Goal: Task Accomplishment & Management: Manage account settings

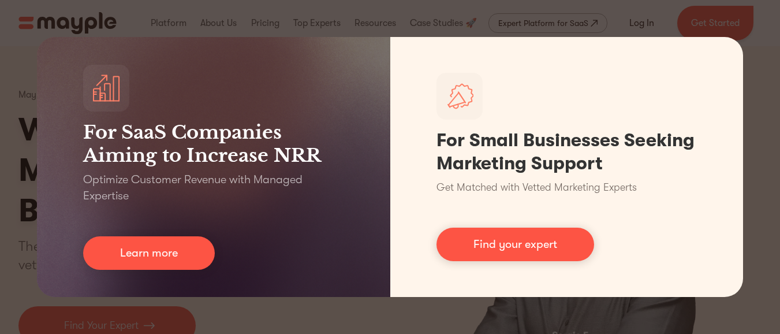
click at [716, 23] on div "For SaaS Companies Aiming to Increase NRR Optimize Customer Revenue with Manage…" at bounding box center [390, 167] width 780 height 334
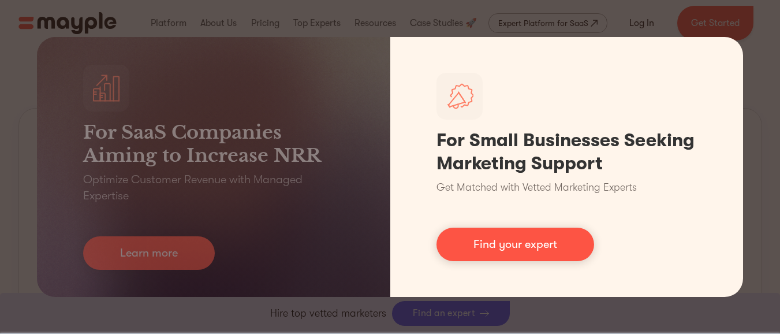
scroll to position [569, 0]
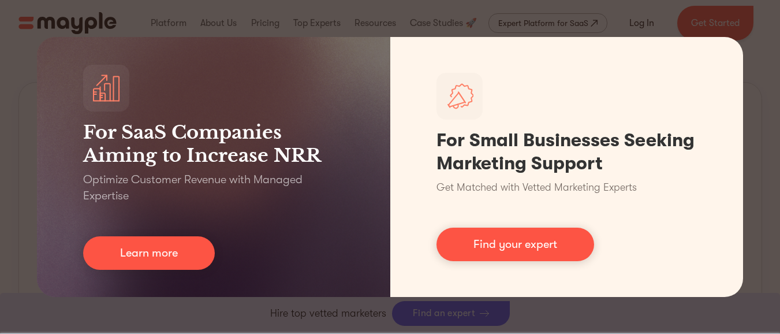
click at [279, 312] on div "For SaaS Companies Aiming to Increase NRR Optimize Customer Revenue with Manage…" at bounding box center [390, 167] width 780 height 334
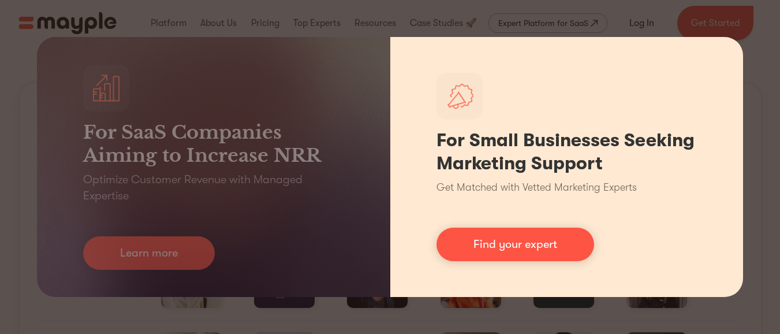
scroll to position [569, 0]
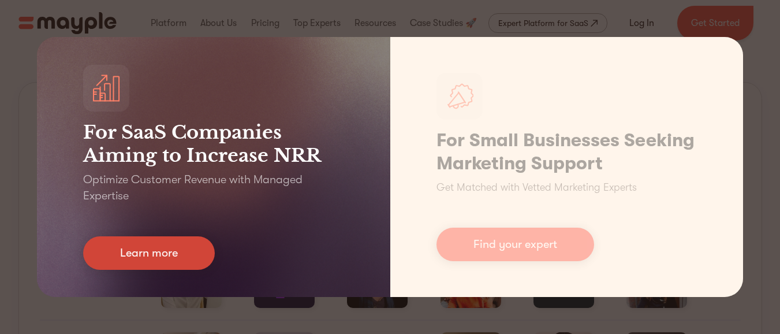
click at [173, 256] on link "Learn more" at bounding box center [149, 252] width 132 height 33
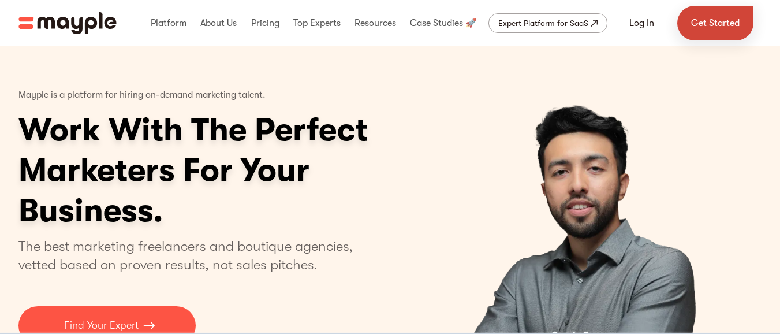
click at [697, 24] on link "Get Started" at bounding box center [715, 23] width 76 height 35
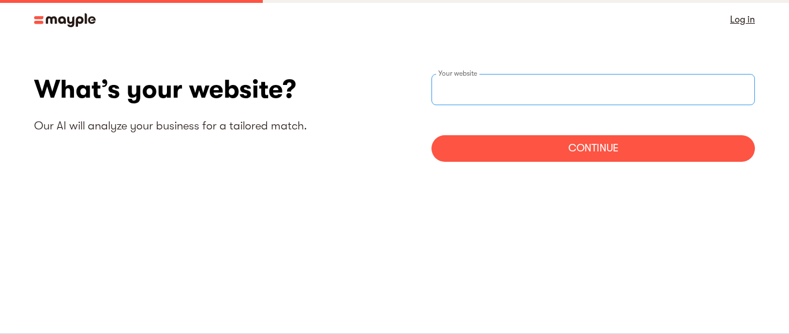
click at [474, 91] on input "websiteStep" at bounding box center [592, 89] width 323 height 31
paste input "[URL][DOMAIN_NAME]"
type input "https://www.webspero.com/"
click at [623, 156] on div "Continue" at bounding box center [592, 148] width 323 height 27
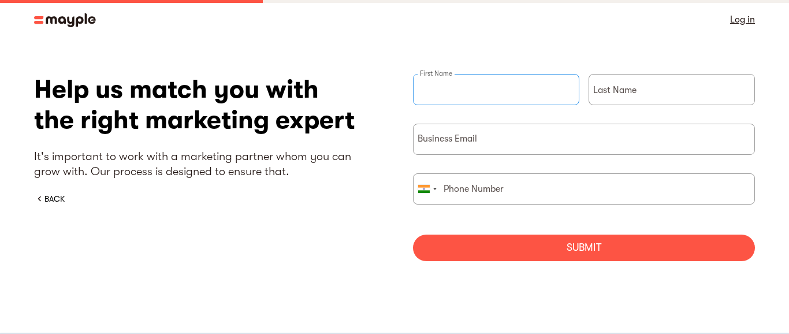
click at [494, 94] on input "briefForm" at bounding box center [496, 89] width 166 height 31
type input "WebSpero"
click at [633, 88] on div "Last Name" at bounding box center [671, 99] width 166 height 50
type input "Solutions"
click at [517, 140] on input "briefForm" at bounding box center [584, 139] width 342 height 31
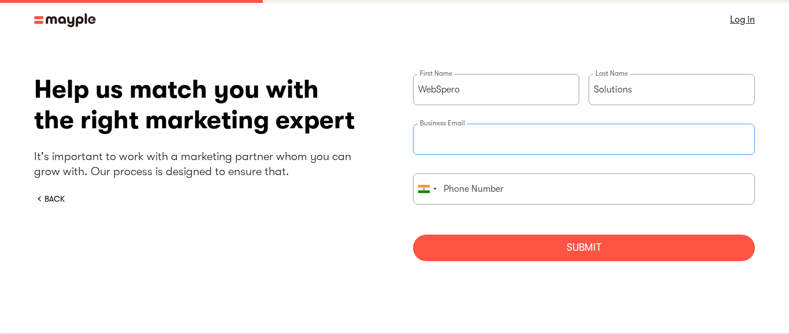
paste input "manager@webspero.com"
type input "manager@webspero.com"
click at [536, 198] on input "briefForm" at bounding box center [584, 188] width 342 height 31
click at [573, 243] on div "Submit" at bounding box center [584, 247] width 342 height 27
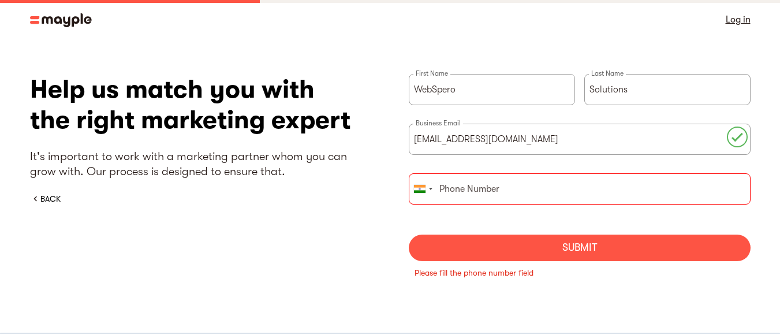
click at [487, 195] on input "briefForm" at bounding box center [580, 188] width 342 height 31
paste input "9875999230"
type input "9875999230"
click at [588, 252] on div "Submit" at bounding box center [580, 247] width 342 height 27
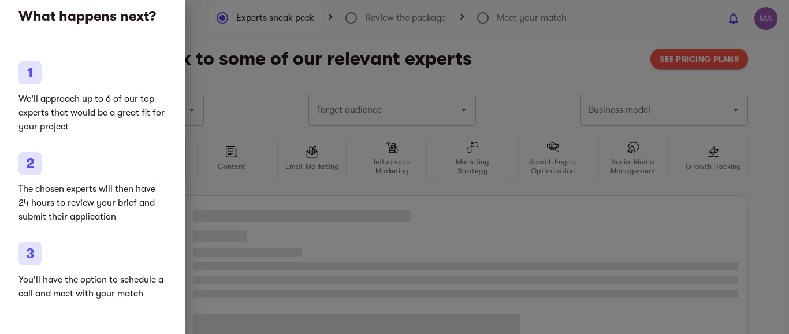
type input "Clothing and shoes"
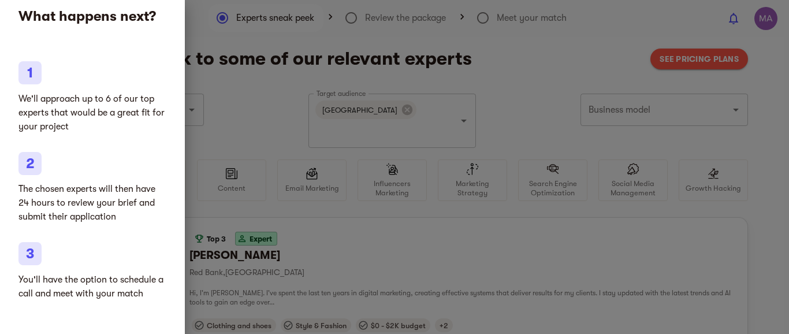
click at [644, 229] on div at bounding box center [394, 167] width 789 height 334
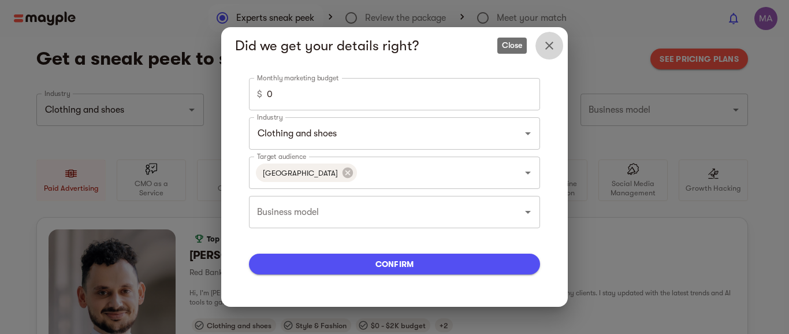
click at [549, 44] on icon "Close" at bounding box center [549, 46] width 8 height 8
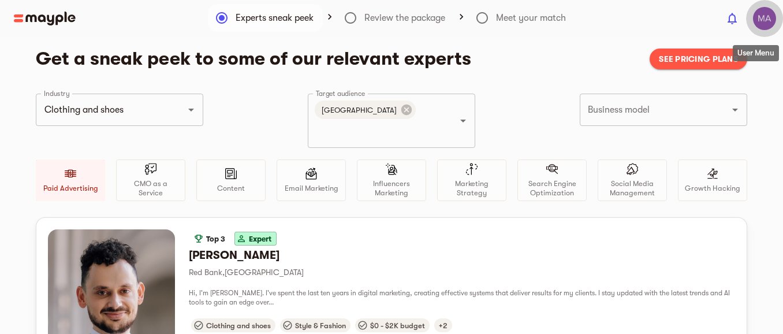
click at [768, 23] on img "button" at bounding box center [764, 18] width 23 height 23
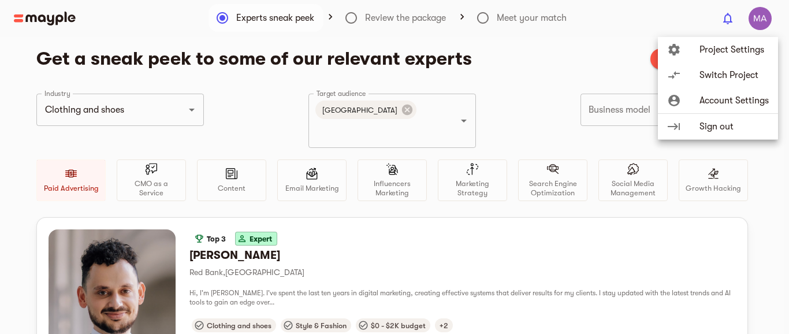
click at [201, 235] on div at bounding box center [394, 167] width 789 height 334
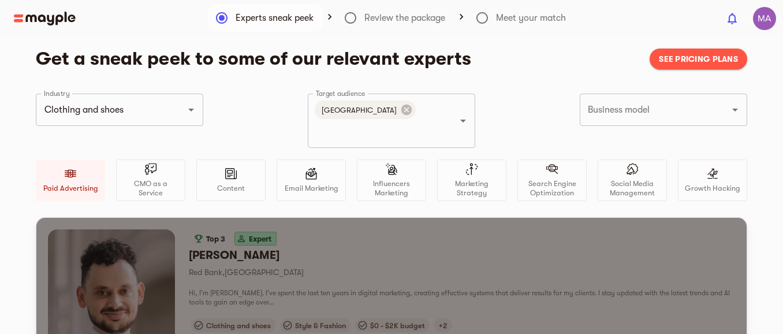
click at [201, 248] on h6 "Dan K." at bounding box center [462, 255] width 546 height 15
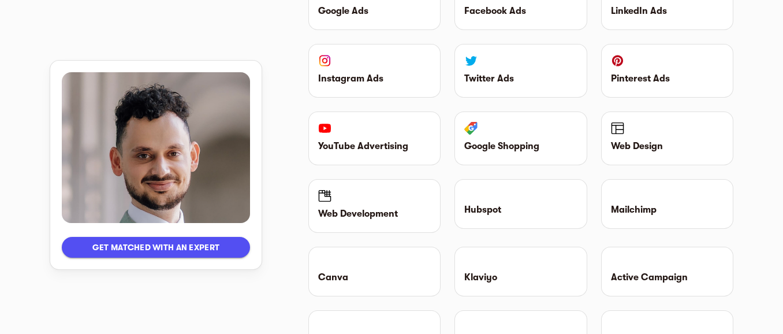
scroll to position [1316, 0]
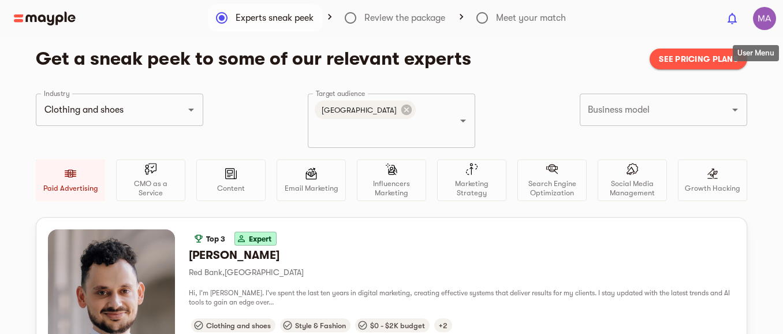
click at [763, 25] on img "button" at bounding box center [764, 18] width 23 height 23
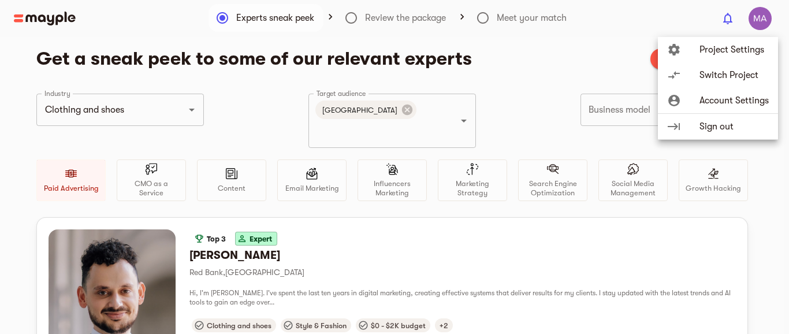
click at [730, 51] on span "Project Settings" at bounding box center [733, 50] width 69 height 14
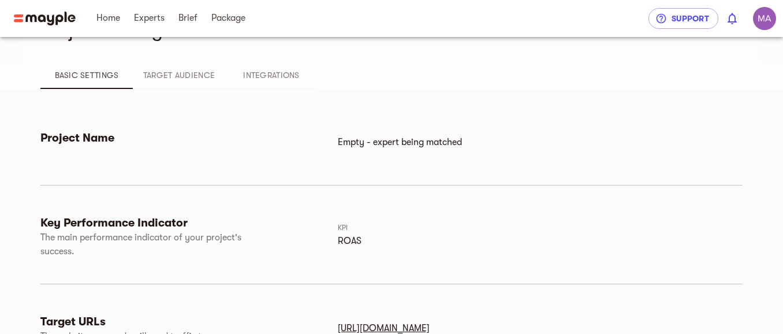
scroll to position [25, 0]
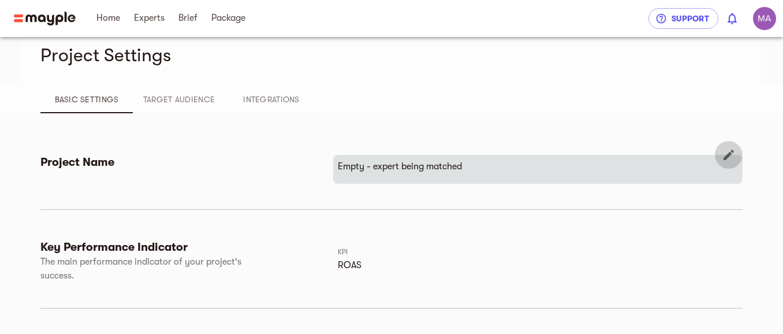
click at [725, 158] on icon "button" at bounding box center [728, 155] width 10 height 10
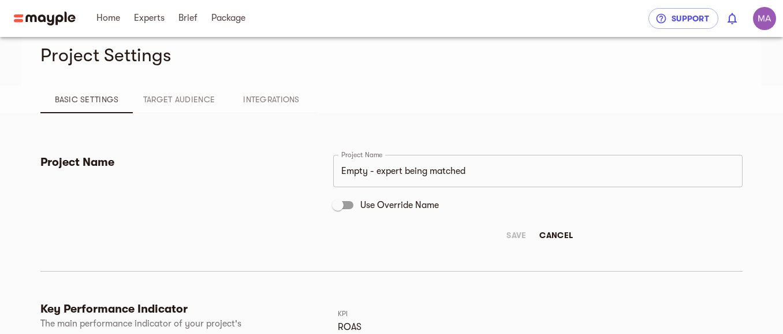
click at [412, 174] on input "Empty - expert being matched" at bounding box center [537, 171] width 409 height 32
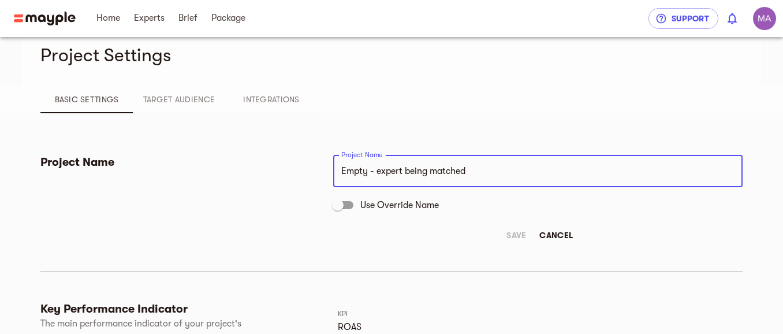
click at [412, 174] on input "Empty - expert being matched" at bounding box center [537, 171] width 409 height 32
type input "E"
type input "WebSpero Solutions"
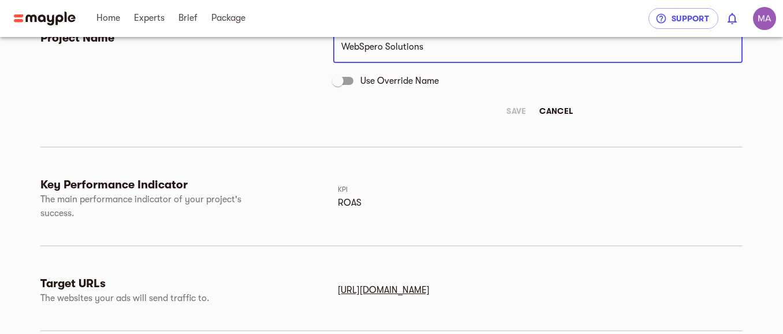
scroll to position [164, 0]
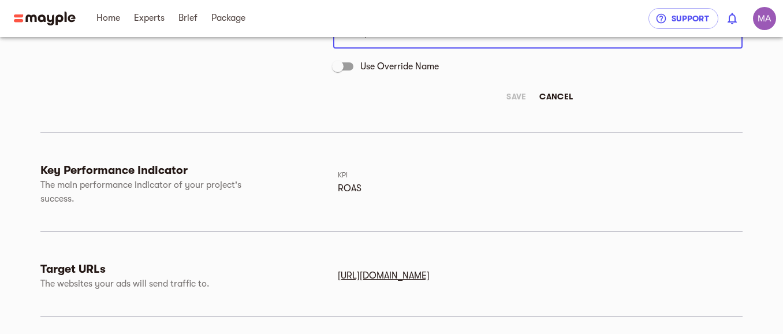
click at [508, 95] on div "Save Cancel" at bounding box center [537, 96] width 409 height 21
click at [517, 95] on div "Save Cancel" at bounding box center [537, 96] width 409 height 21
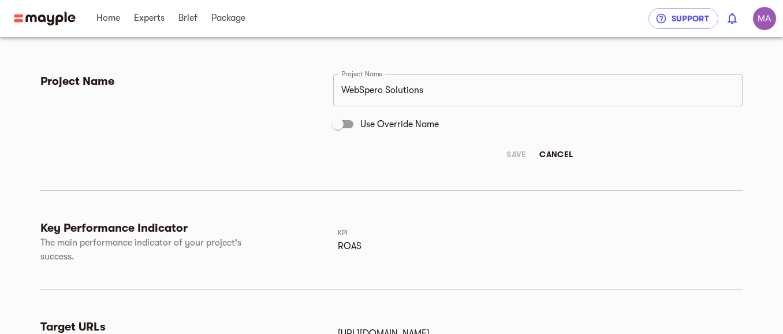
scroll to position [25, 0]
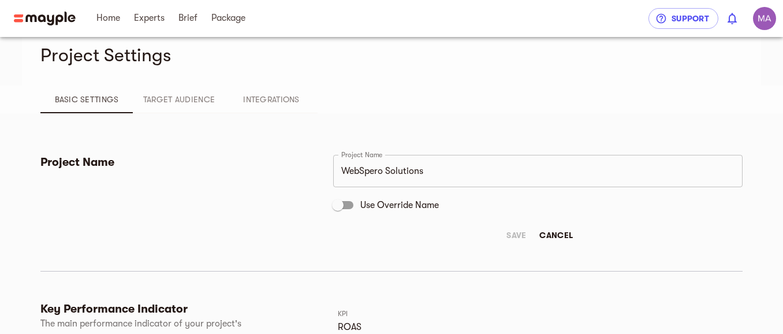
click at [348, 206] on input "Use Override Name" at bounding box center [338, 205] width 66 height 22
checkbox input "true"
click at [511, 234] on span "Save" at bounding box center [516, 235] width 28 height 14
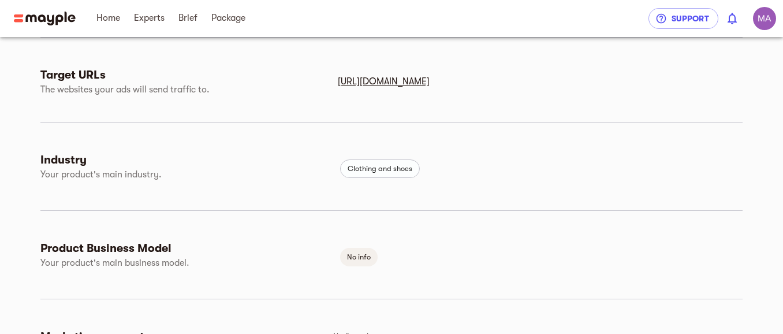
scroll to position [303, 0]
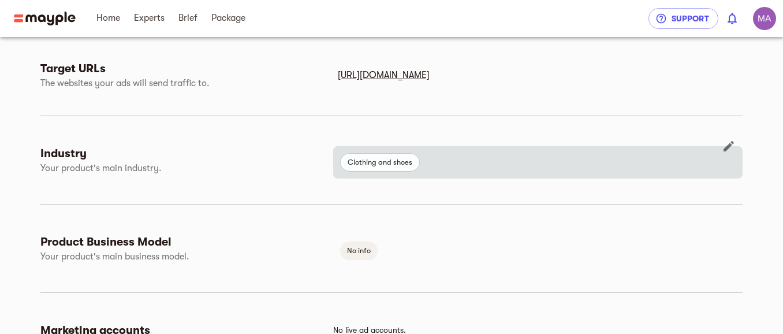
click at [734, 144] on icon "button" at bounding box center [729, 146] width 14 height 14
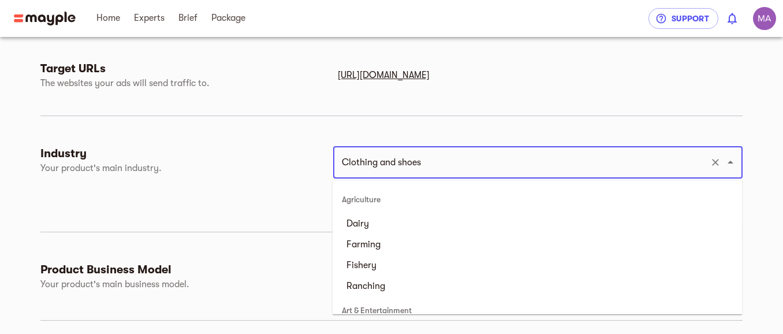
click at [435, 162] on input "Clothing and shoes" at bounding box center [521, 162] width 367 height 22
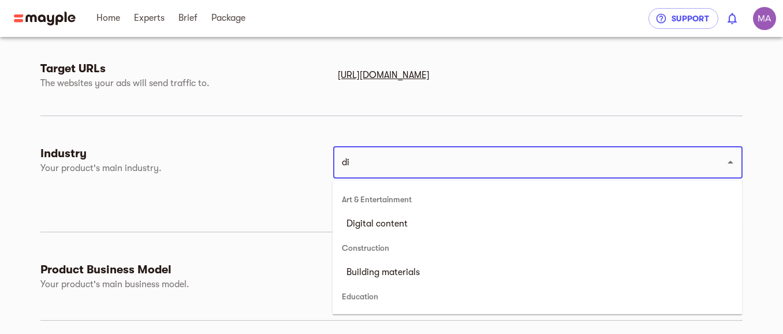
type input "d"
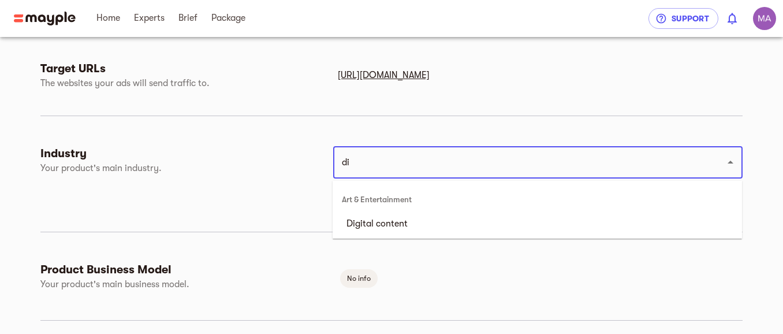
type input "d"
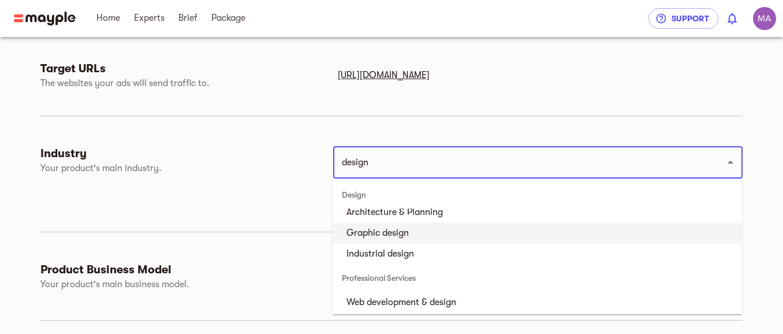
scroll to position [14, 0]
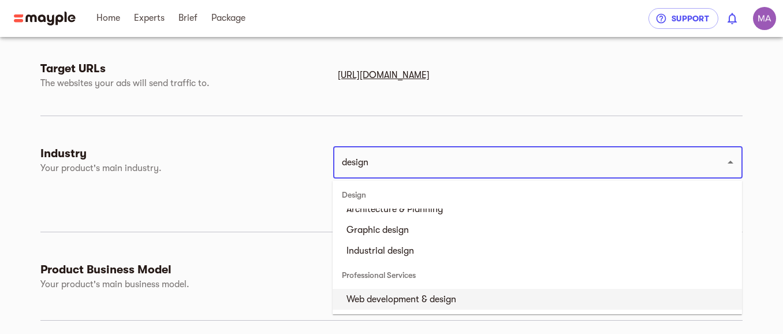
click at [408, 300] on li "Web development & design" at bounding box center [537, 299] width 409 height 21
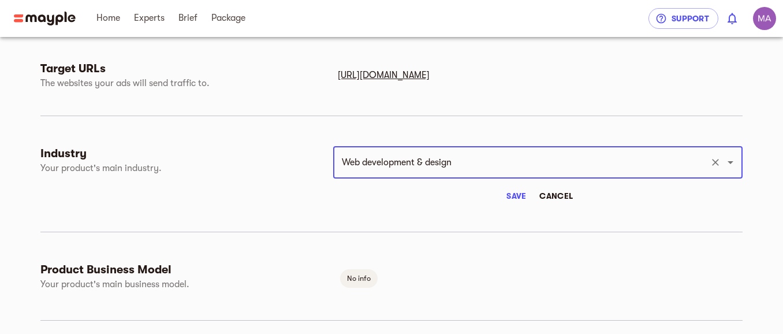
type input "Web development & design"
click at [521, 192] on span "Save" at bounding box center [516, 196] width 28 height 14
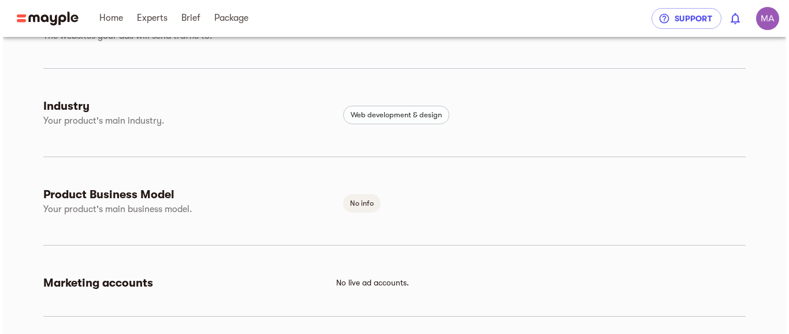
scroll to position [372, 0]
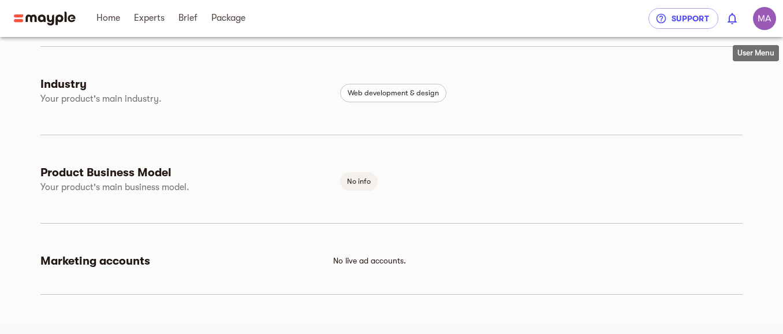
click at [765, 28] on img "button" at bounding box center [764, 18] width 23 height 23
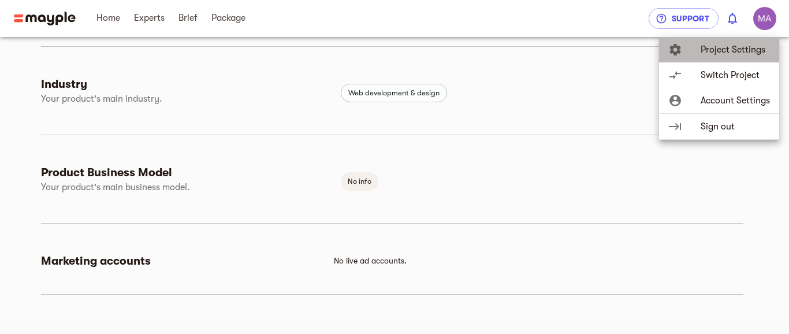
click at [746, 54] on span "Project Settings" at bounding box center [734, 50] width 69 height 14
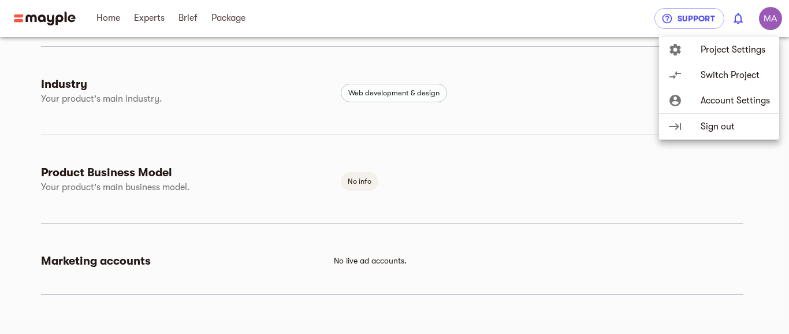
click at [748, 102] on span "Account Settings" at bounding box center [734, 101] width 69 height 14
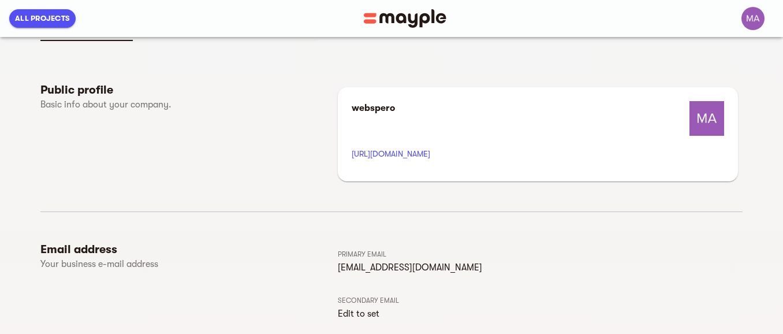
scroll to position [30, 0]
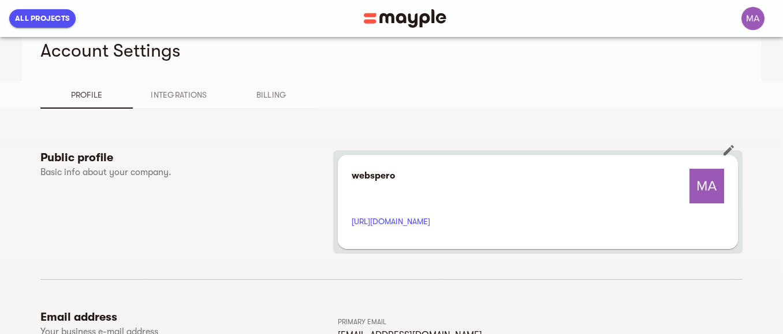
click at [725, 151] on icon "button" at bounding box center [729, 150] width 14 height 14
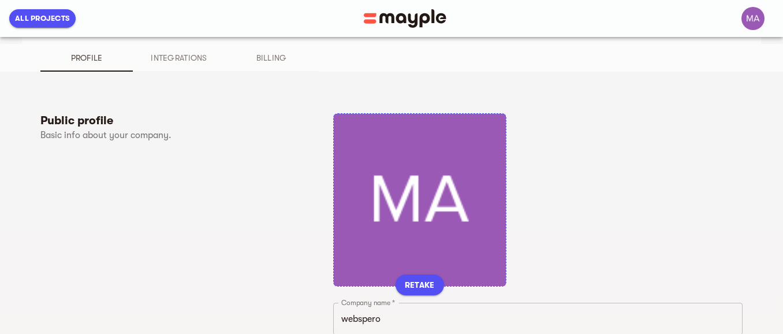
scroll to position [99, 0]
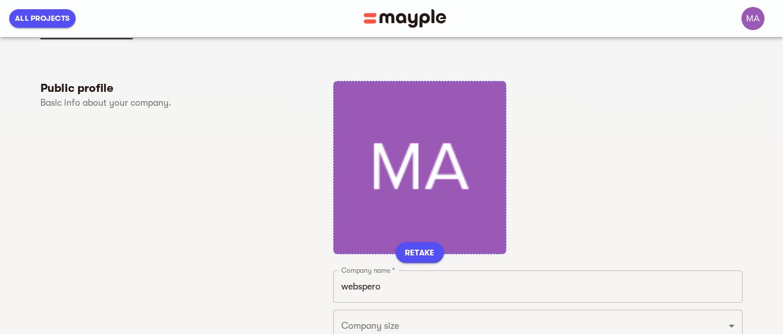
click at [433, 199] on div "RETAKE" at bounding box center [419, 167] width 173 height 173
click at [420, 253] on span "RETAKE" at bounding box center [420, 252] width 30 height 14
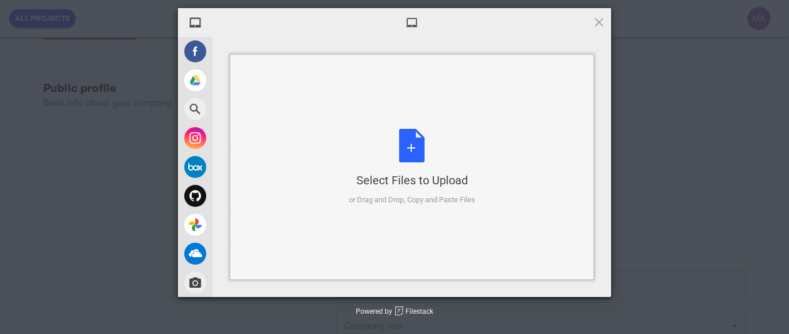
click at [416, 154] on div "Select Files to Upload or Drag and Drop, Copy and Paste Files" at bounding box center [412, 167] width 126 height 77
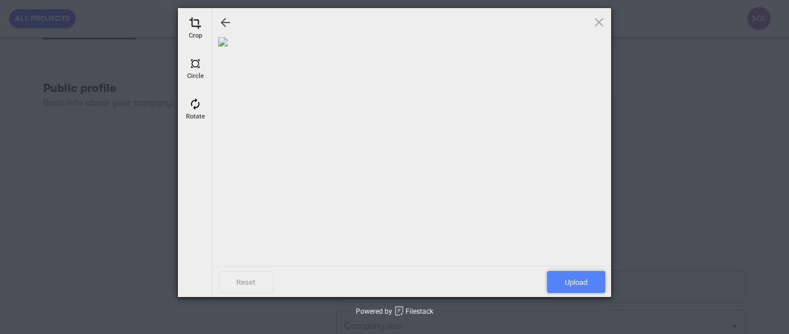
click at [576, 277] on span "Upload" at bounding box center [576, 282] width 58 height 22
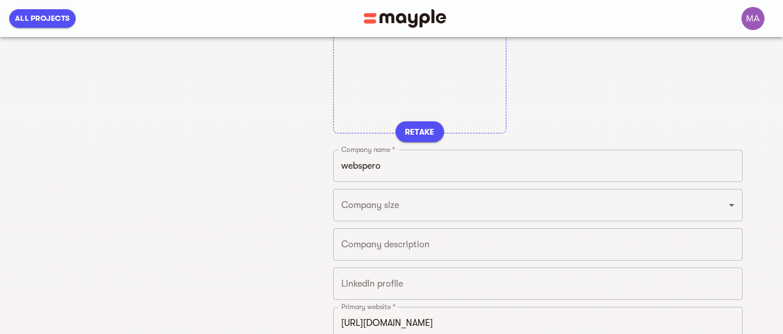
scroll to position [238, 0]
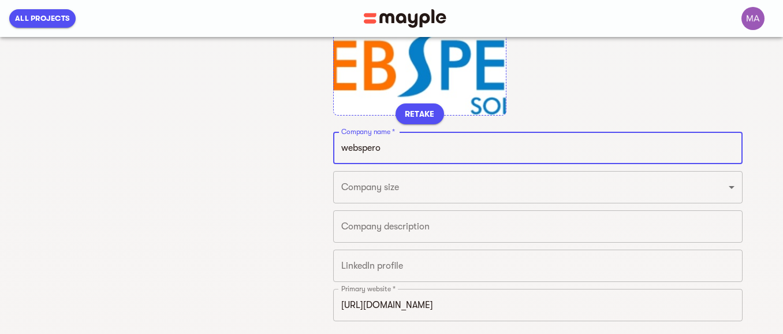
click at [437, 152] on input "webspero" at bounding box center [537, 148] width 409 height 32
type input "WebSpero Solutions"
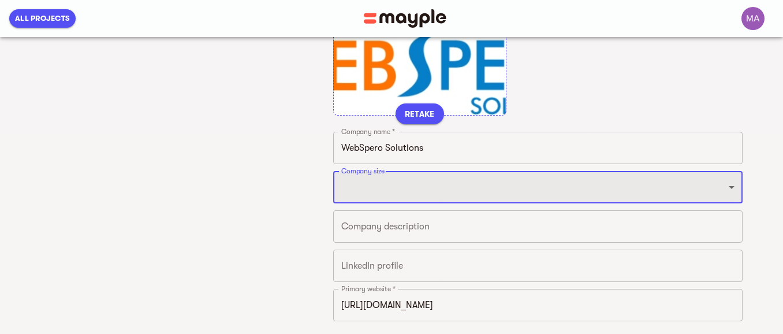
select select "FROM_50_TO_199"
click at [333, 171] on select "Just 1 From 2 to 5 From 6 to 10 From 11 to 25 From 26 to 49 From 50 to 199 From…" at bounding box center [537, 187] width 409 height 32
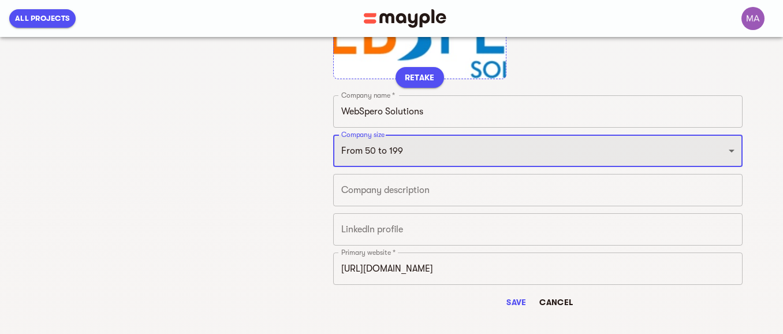
scroll to position [307, 0]
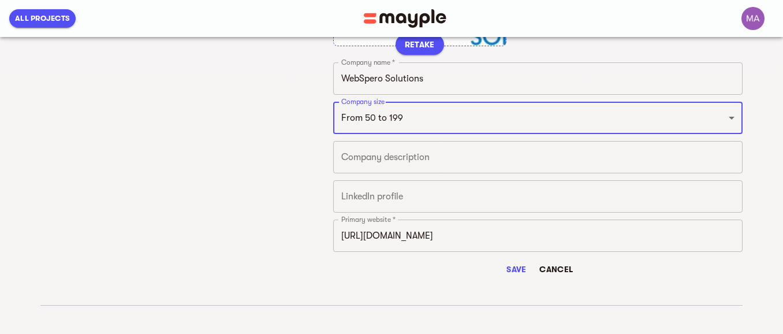
click at [390, 153] on textarea at bounding box center [537, 157] width 393 height 11
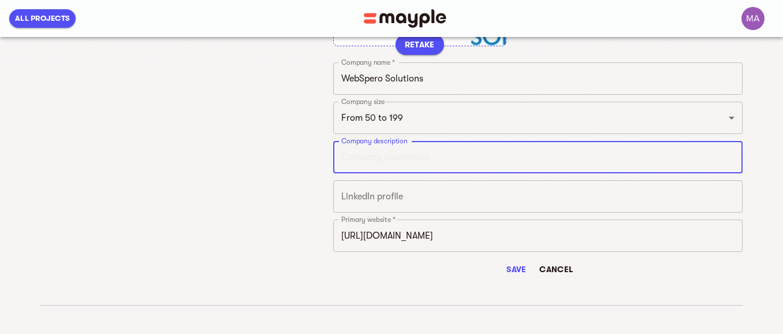
paste textarea "At WebSpero Solutions, we specialize in delivering top-notch app and web develo…"
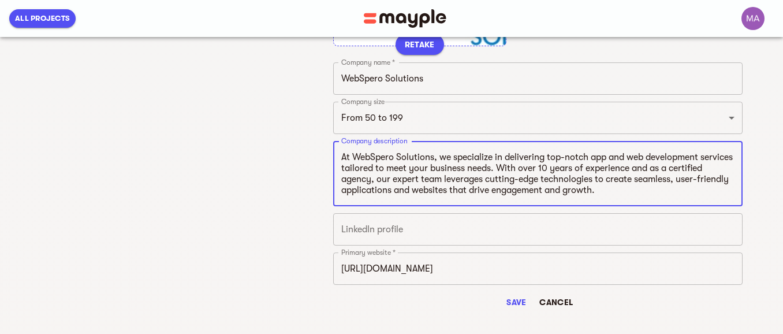
click at [386, 233] on input "text" at bounding box center [537, 229] width 409 height 32
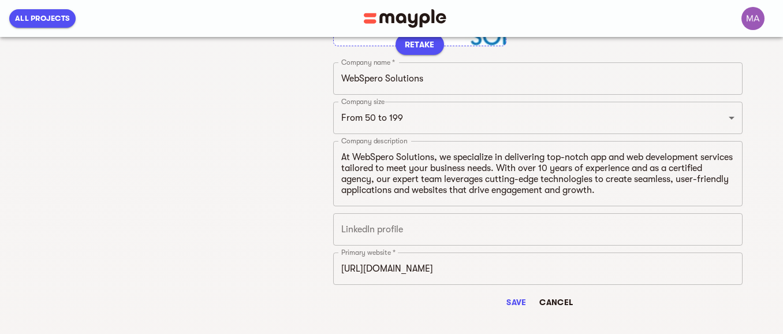
click at [453, 302] on div "Save Cancel" at bounding box center [537, 302] width 409 height 21
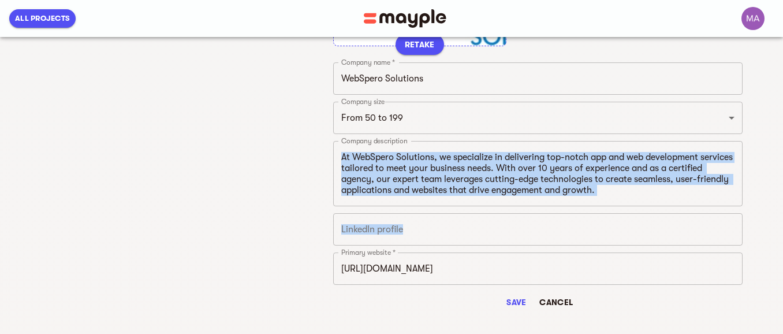
drag, startPoint x: 400, startPoint y: 164, endPoint x: 779, endPoint y: 218, distance: 383.2
click at [779, 218] on div "Profile Integrations Billing Public profile Basic info about your company. RETA…" at bounding box center [391, 264] width 783 height 921
click at [641, 199] on div "At WebSpero Solutions, we specialize in delivering top-notch app and web develo…" at bounding box center [537, 173] width 409 height 65
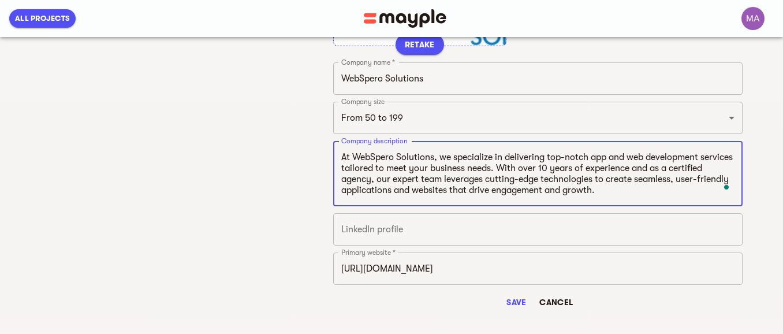
drag, startPoint x: 341, startPoint y: 158, endPoint x: 696, endPoint y: 197, distance: 357.9
click at [696, 197] on div "At WebSpero Solutions, we specialize in delivering top-notch app and web develo…" at bounding box center [537, 173] width 409 height 65
paste textarea "In addition to our core development services, we are at the forefront of AI dev…"
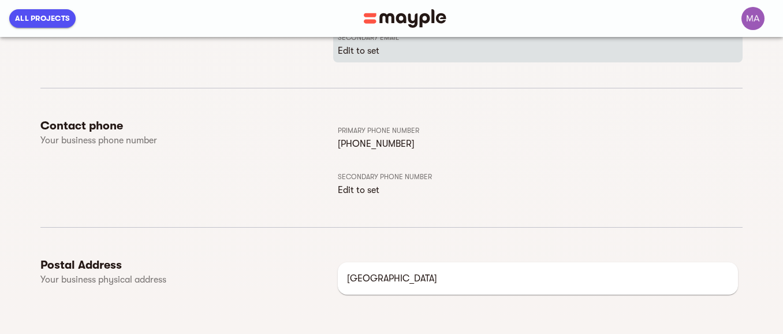
scroll to position [756, 0]
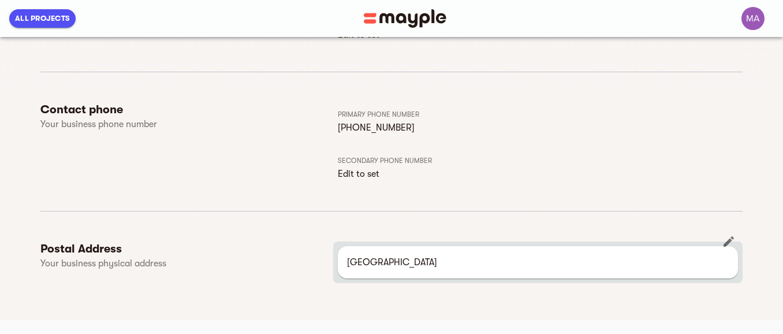
type textarea "At WebSpero Solutions, we specialize in delivering top-notch app and web develo…"
click at [426, 263] on p "India" at bounding box center [538, 262] width 382 height 14
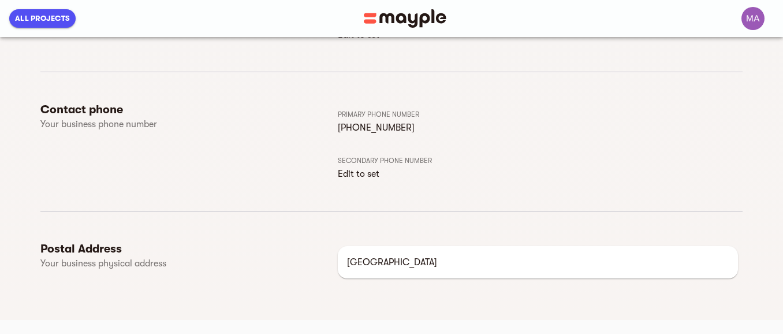
click at [330, 268] on div "Postal Address Your business physical address" at bounding box center [186, 262] width 293 height 42
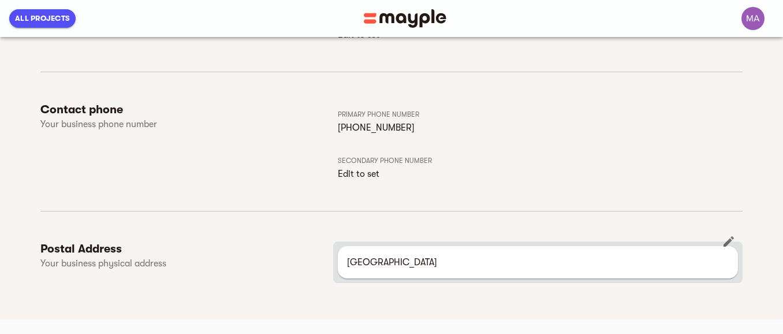
click at [348, 267] on p "India" at bounding box center [538, 262] width 382 height 14
click at [356, 264] on p "India" at bounding box center [538, 262] width 382 height 14
click at [728, 239] on icon "button" at bounding box center [729, 241] width 14 height 14
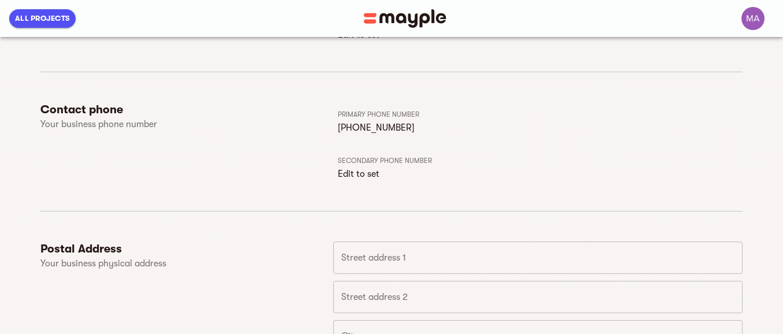
click at [409, 263] on input "text" at bounding box center [537, 257] width 409 height 32
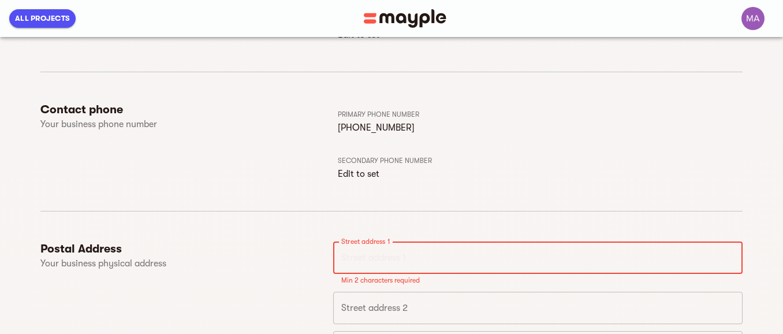
paste input "C-127, 3rd floor"
type input "C-127, 3rd floor"
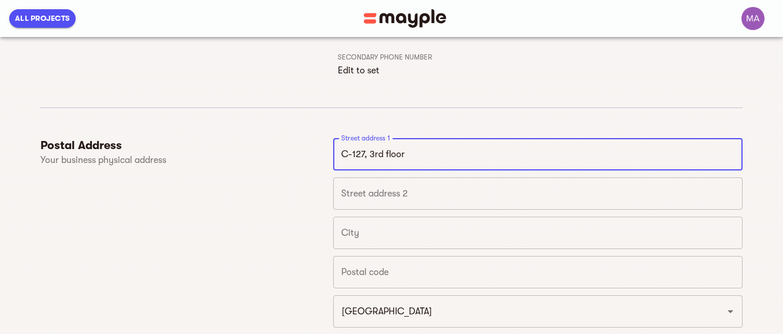
scroll to position [895, 0]
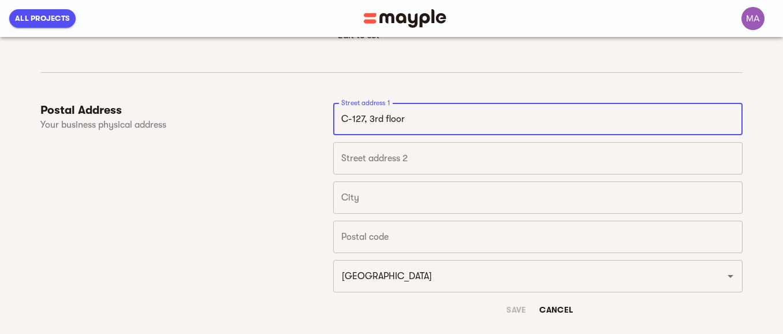
click at [365, 119] on input "C-127, 3rd floor" at bounding box center [537, 119] width 409 height 32
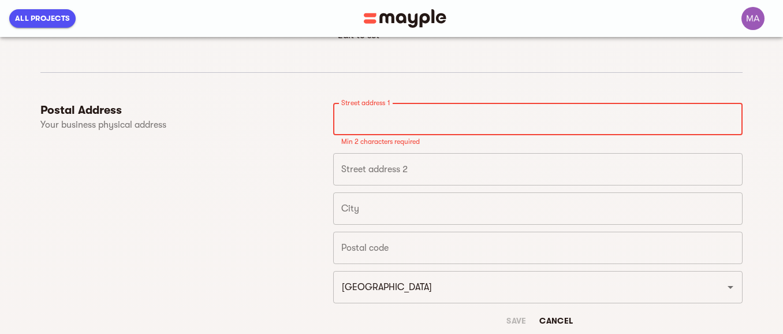
paste input "A-28C, Phase 7, Industrial Area, Sector 73, Sahibzada Ajit Singh Nagar"
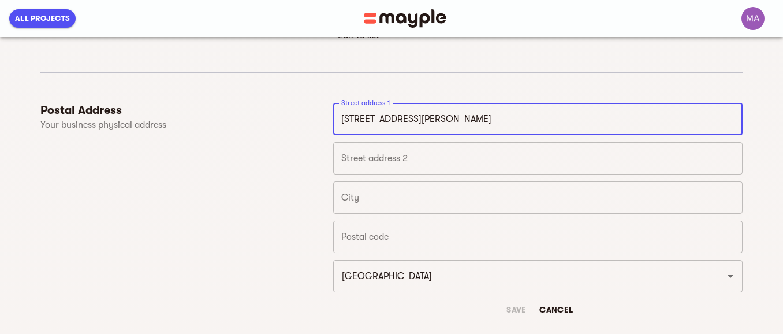
type input "A-28C, Phase 7, Industrial Area, Sector 73, Sahibzada Ajit Singh Nagar"
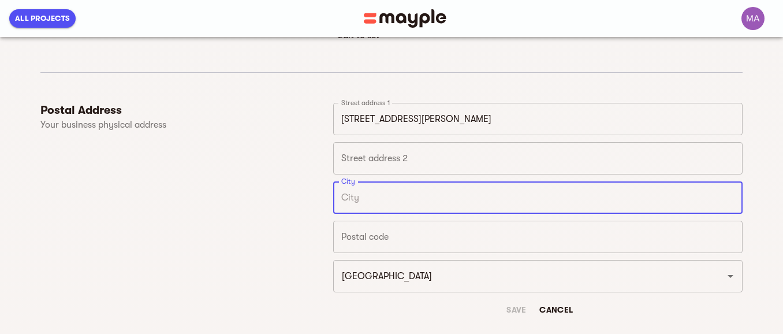
click at [402, 199] on input "text" at bounding box center [537, 197] width 409 height 32
type input "Mohali"
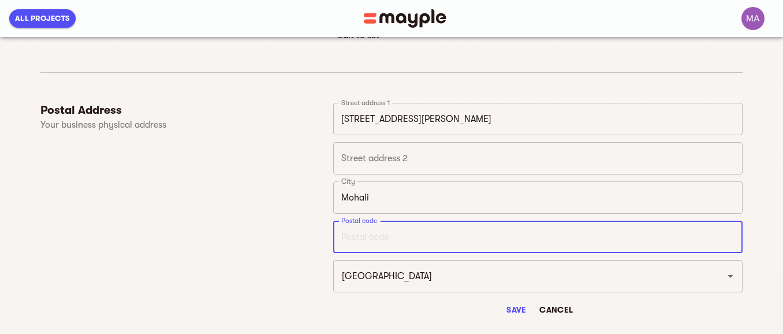
click at [400, 235] on input "text" at bounding box center [537, 237] width 409 height 32
paste input "160073"
type input "160073"
click at [393, 280] on input "India" at bounding box center [521, 276] width 367 height 22
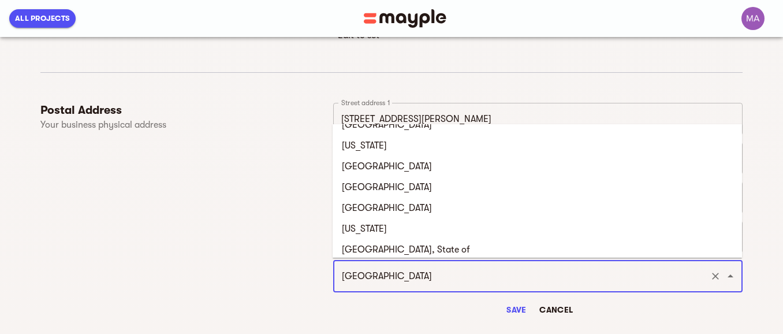
scroll to position [3464, 0]
click at [223, 191] on div "Postal Address Your business physical address" at bounding box center [186, 211] width 293 height 217
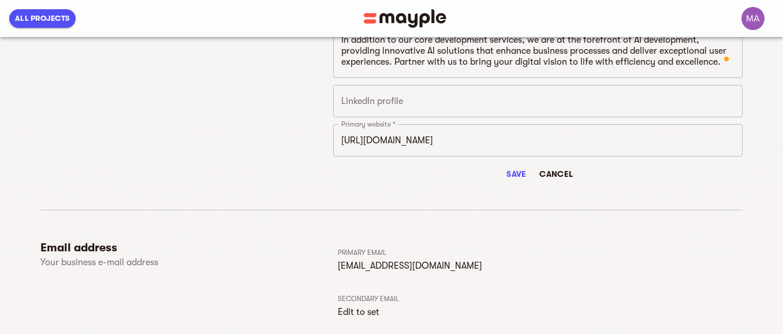
click at [520, 179] on span "Save" at bounding box center [516, 174] width 28 height 14
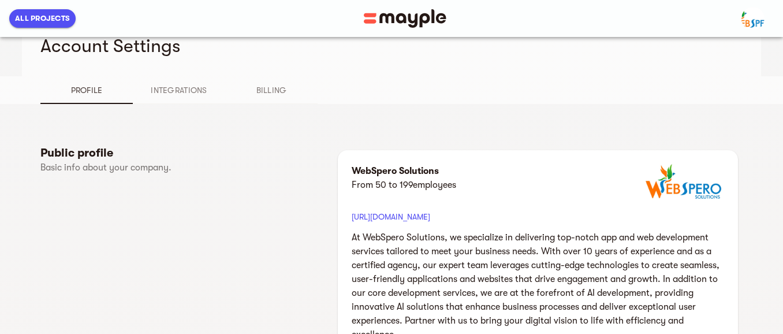
scroll to position [2, 0]
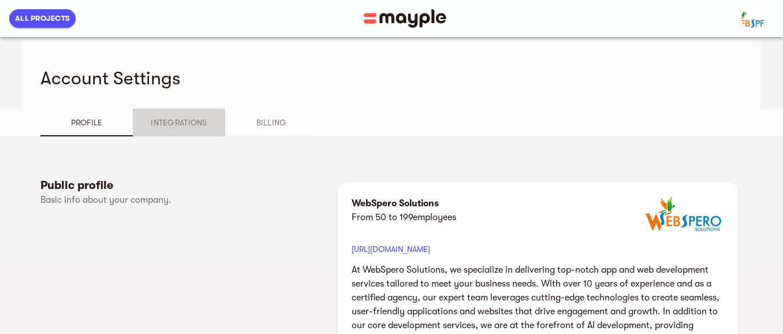
click at [173, 125] on span "Integrations" at bounding box center [179, 122] width 79 height 14
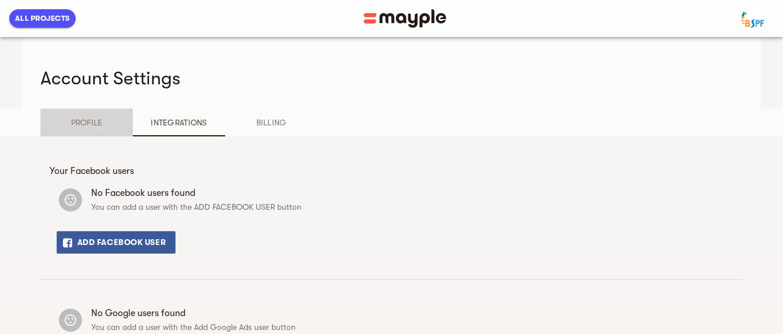
click at [105, 122] on span "Profile" at bounding box center [86, 122] width 79 height 14
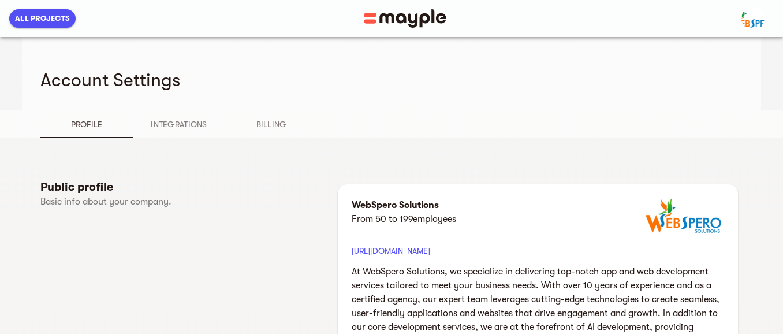
scroll to position [0, 0]
click at [749, 26] on img "button" at bounding box center [752, 18] width 23 height 23
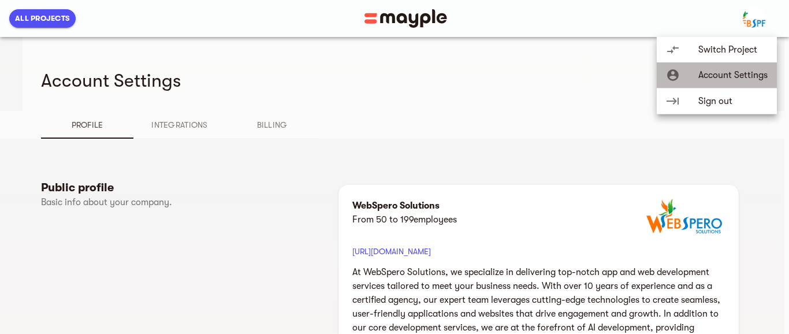
click at [742, 74] on span "Account Settings" at bounding box center [732, 75] width 69 height 14
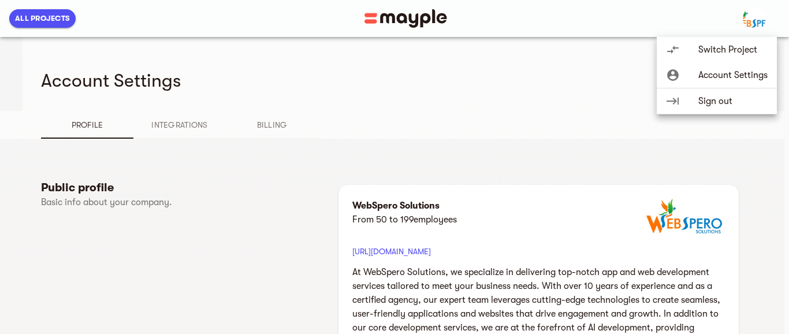
click at [725, 55] on span "Switch Project" at bounding box center [732, 50] width 69 height 14
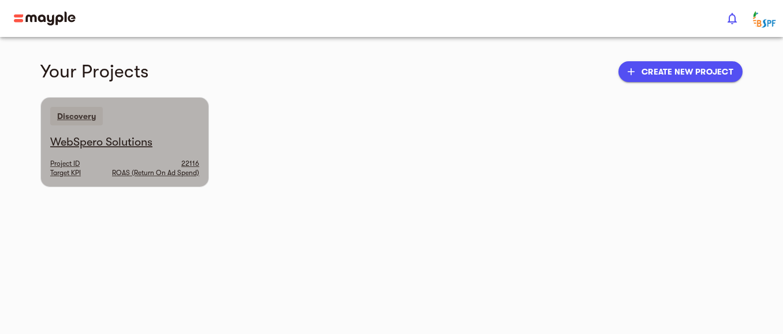
click at [109, 145] on h6 "WebSpero Solutions" at bounding box center [124, 142] width 149 height 15
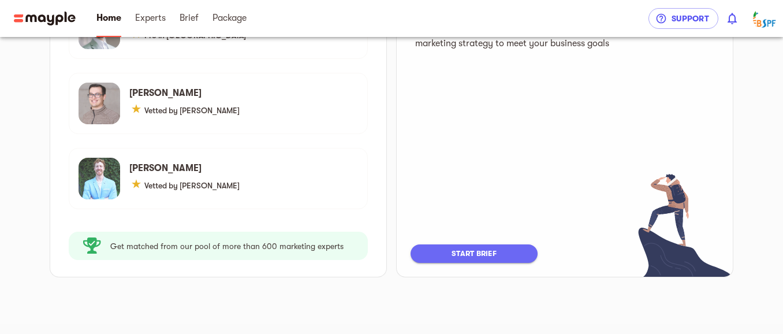
scroll to position [223, 0]
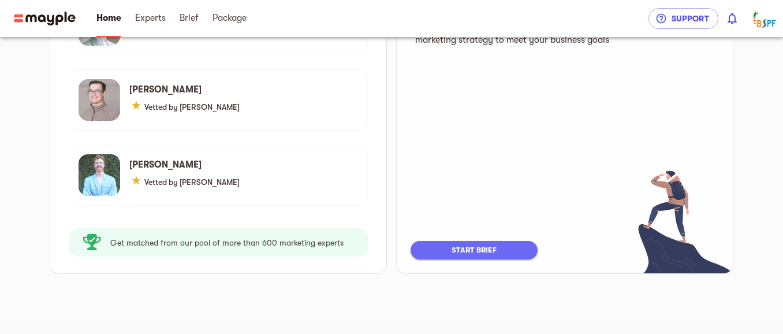
click at [456, 251] on span "start brief" at bounding box center [474, 250] width 104 height 14
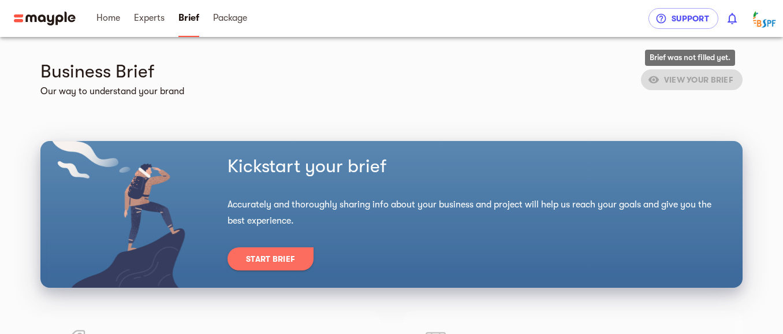
click at [683, 77] on span "VIEW YOUR BRIEF" at bounding box center [692, 78] width 102 height 9
click at [290, 257] on span "Start Brief" at bounding box center [270, 259] width 49 height 14
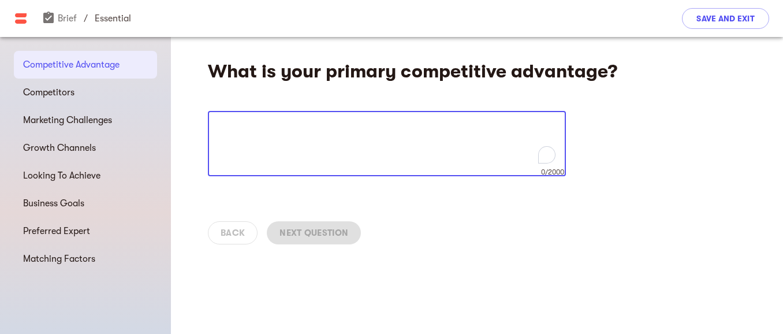
click at [313, 136] on textarea "To enrich screen reader interactions, please activate Accessibility in Grammarl…" at bounding box center [387, 144] width 342 height 44
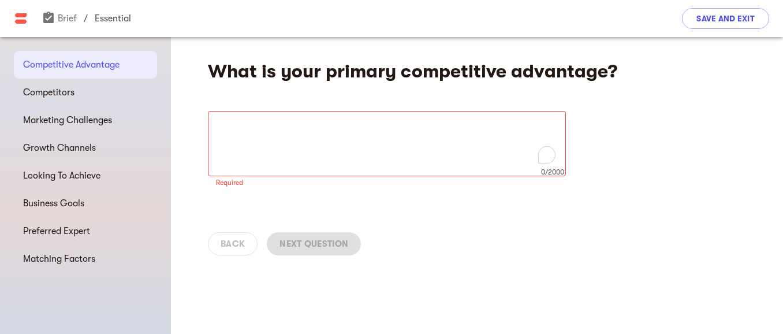
click at [238, 245] on div "Back Next Question" at bounding box center [477, 243] width 612 height 51
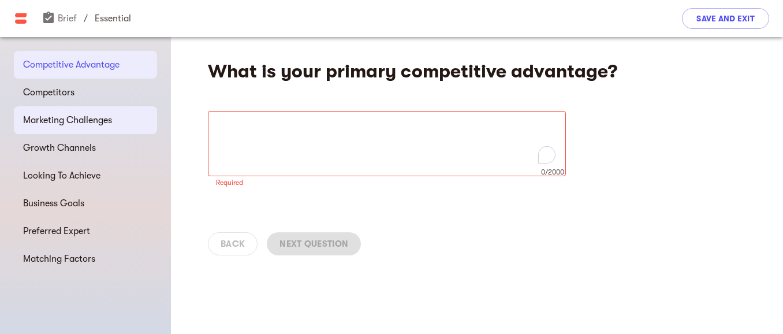
click at [80, 125] on span "Marketing Challenges" at bounding box center [85, 120] width 125 height 14
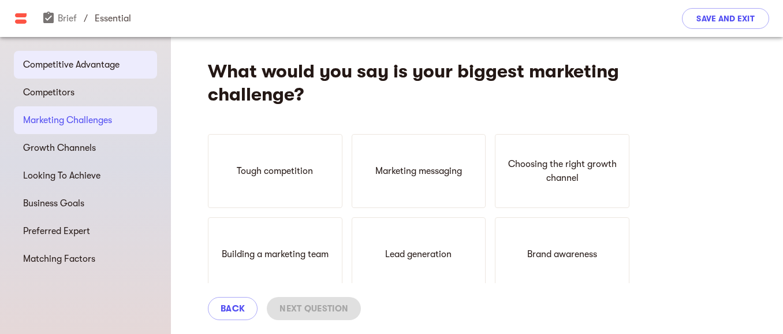
click at [71, 76] on div "Competitive Advantage" at bounding box center [85, 65] width 143 height 28
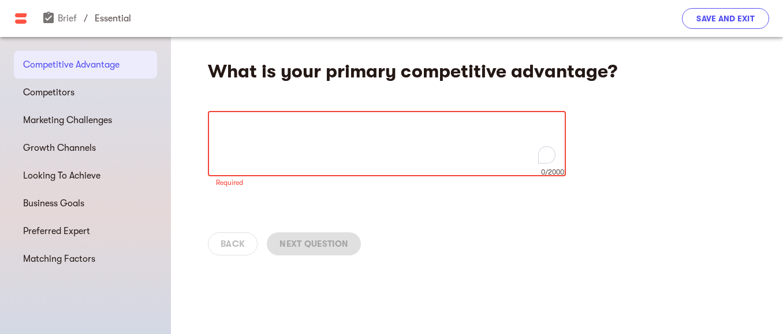
click at [711, 18] on span "Save and Exit" at bounding box center [725, 19] width 58 height 14
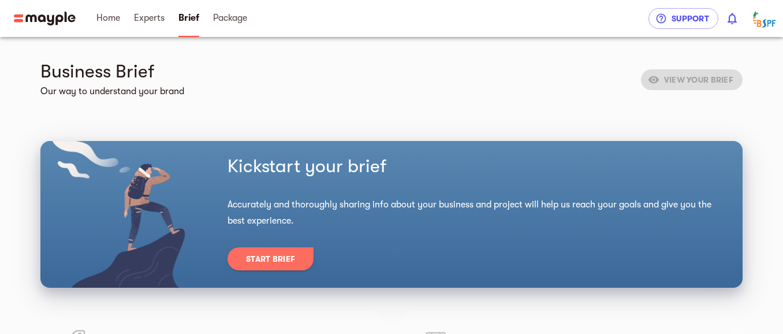
click at [727, 84] on div "VIEW YOUR BRIEF" at bounding box center [692, 79] width 102 height 21
click at [774, 19] on img "button" at bounding box center [764, 18] width 23 height 23
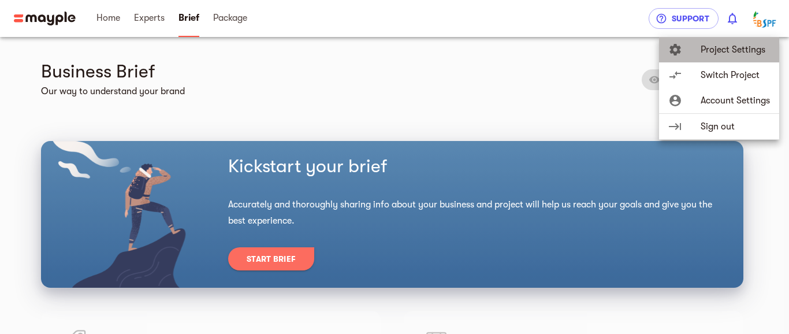
click at [755, 46] on span "Project Settings" at bounding box center [734, 50] width 69 height 14
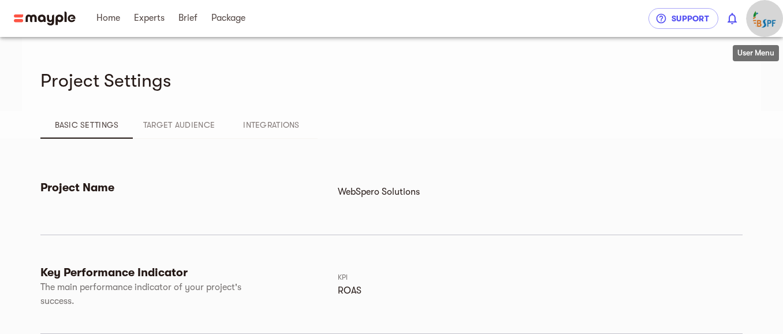
click at [767, 18] on img "button" at bounding box center [764, 18] width 23 height 23
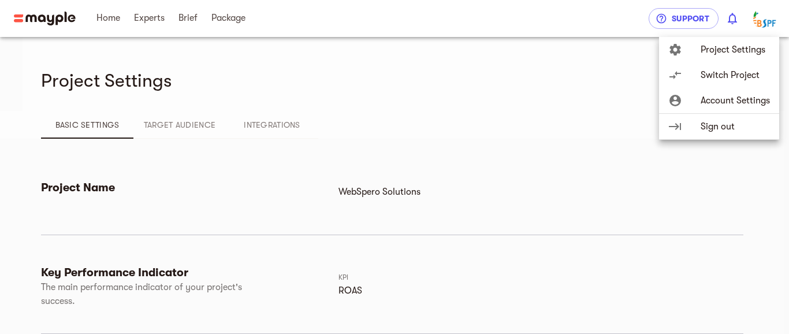
click at [712, 109] on li "account_circle Account Settings" at bounding box center [719, 101] width 120 height 26
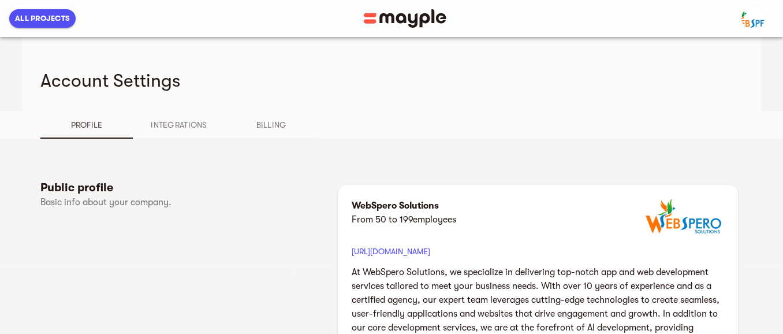
click at [272, 221] on div "Public profile Basic info about your company." at bounding box center [186, 287] width 293 height 214
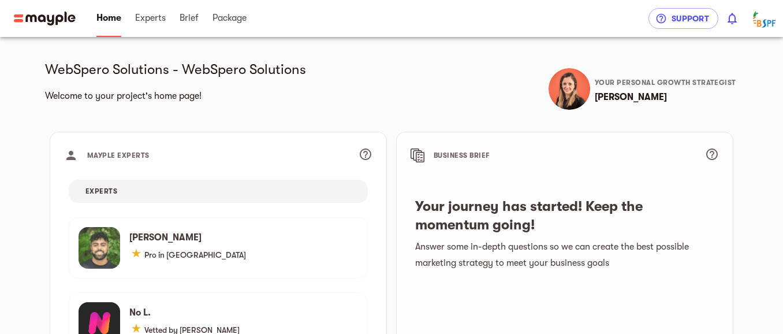
click at [522, 227] on h5 "Your journey has started! Keep the momentum going!" at bounding box center [564, 215] width 299 height 37
click at [463, 199] on h5 "Your journey has started! Keep the momentum going!" at bounding box center [564, 215] width 299 height 37
click at [454, 148] on span "BUSINESS BRIEF" at bounding box center [566, 155] width 264 height 18
click at [461, 151] on span "BUSINESS BRIEF" at bounding box center [462, 155] width 56 height 8
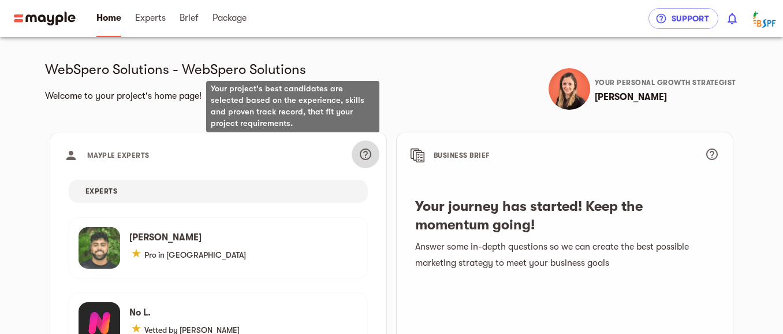
click at [364, 154] on icon "button" at bounding box center [366, 154] width 14 height 14
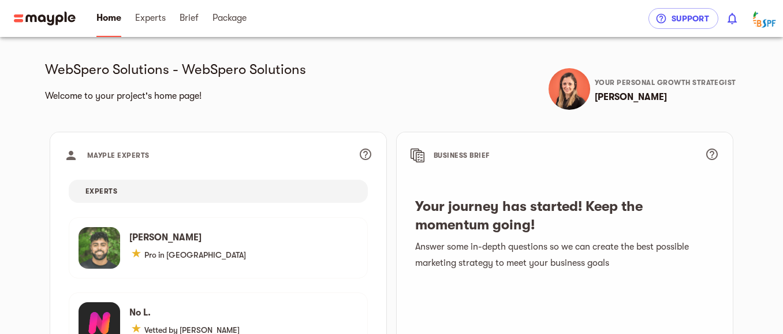
click at [153, 79] on div "WebSpero Solutions - WebSpero Solutions Welcome to your project's home page!" at bounding box center [215, 82] width 351 height 44
click at [120, 95] on h6 "Welcome to your project's home page!" at bounding box center [216, 96] width 342 height 16
click at [136, 155] on span "MAYPLE EXPERTS" at bounding box center [118, 155] width 62 height 8
click at [122, 188] on div "EXPERTS" at bounding box center [218, 191] width 299 height 23
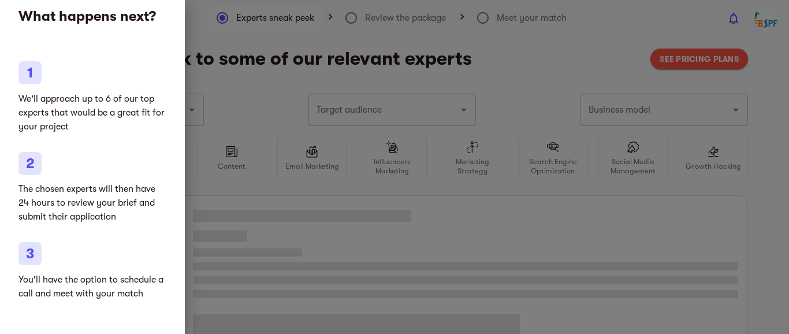
click at [256, 103] on div at bounding box center [394, 167] width 789 height 334
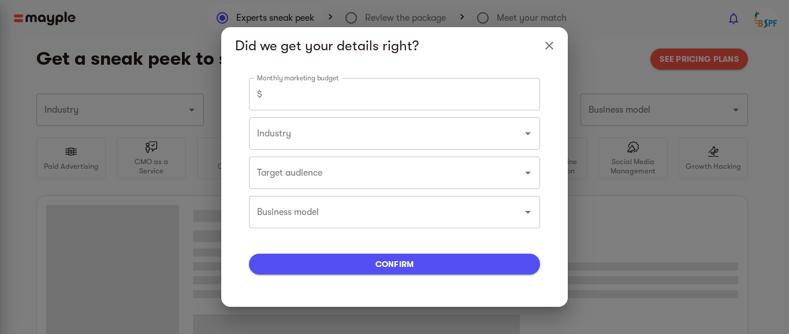
type input "Web development & design"
type input "0"
type input "Web development & design"
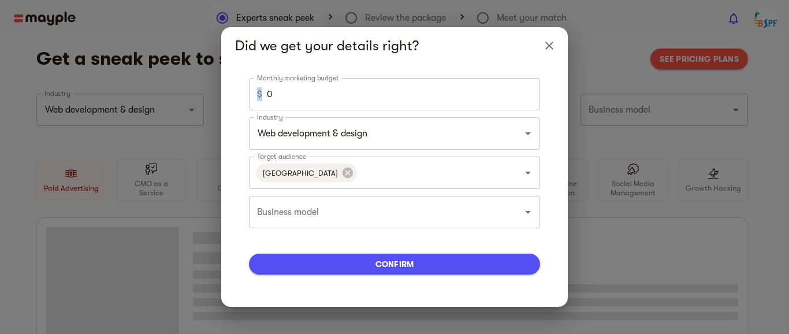
click at [256, 103] on div "$ 0 Monthly marketing budget" at bounding box center [394, 94] width 291 height 32
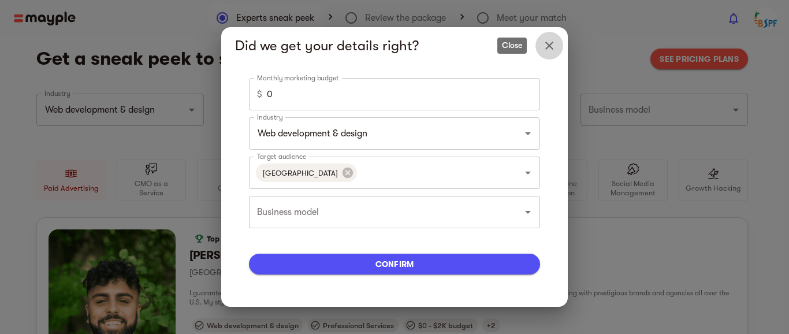
click at [552, 50] on icon "Close" at bounding box center [549, 46] width 14 height 14
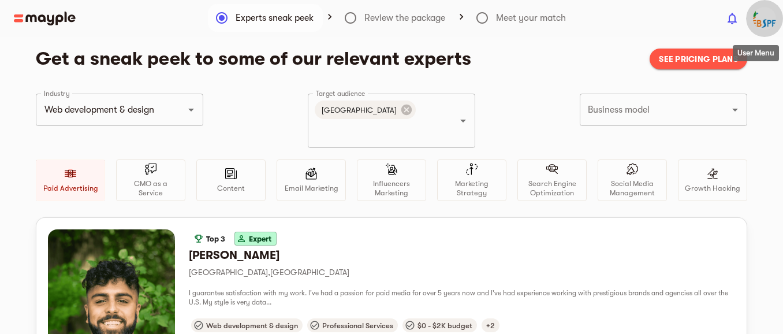
click at [760, 22] on img "button" at bounding box center [764, 18] width 23 height 23
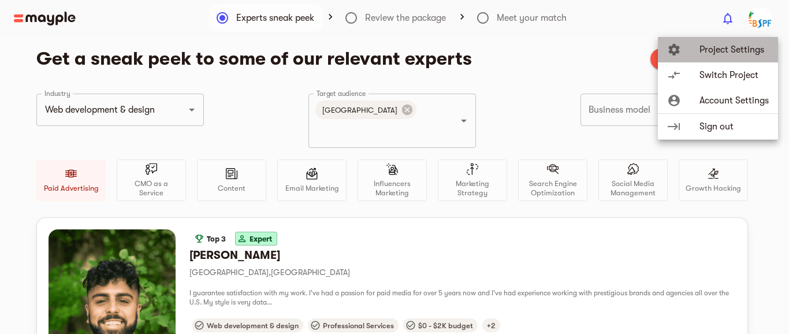
click at [738, 46] on span "Project Settings" at bounding box center [733, 50] width 69 height 14
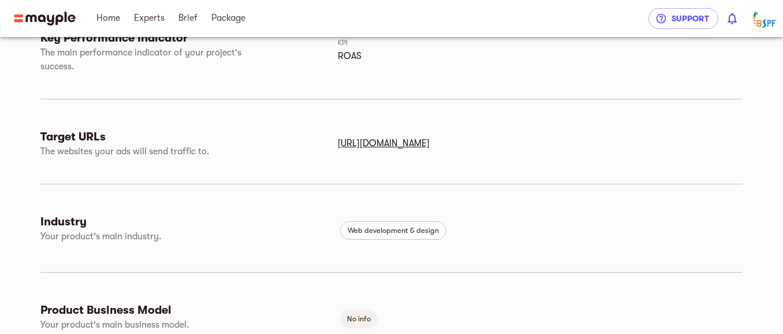
scroll to position [372, 0]
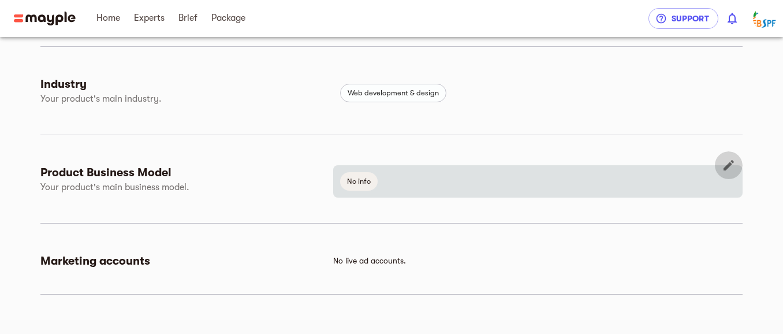
click at [730, 162] on icon "button" at bounding box center [729, 165] width 14 height 14
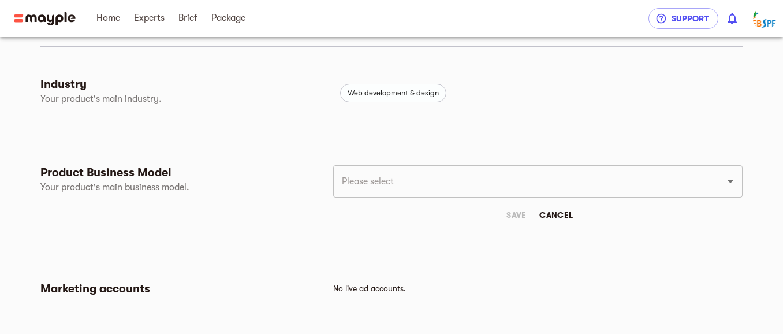
click at [415, 188] on input "text" at bounding box center [521, 181] width 367 height 22
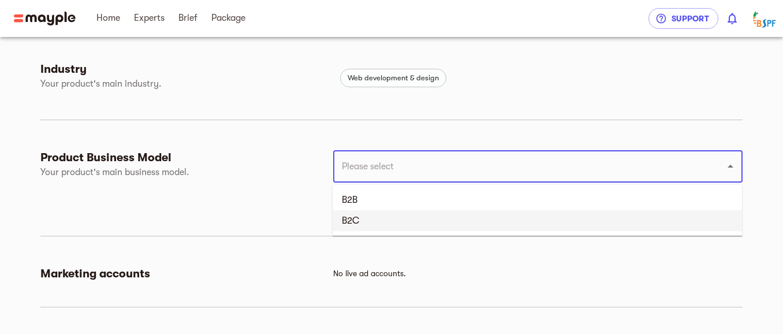
scroll to position [400, 0]
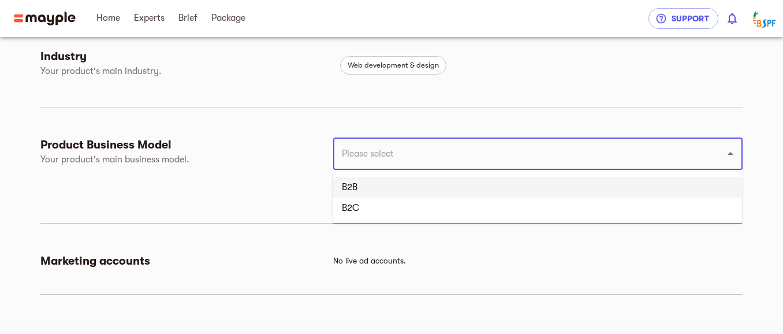
click at [241, 210] on div "Product Business Model Your product's main business model. ​ Save Cancel" at bounding box center [391, 183] width 702 height 93
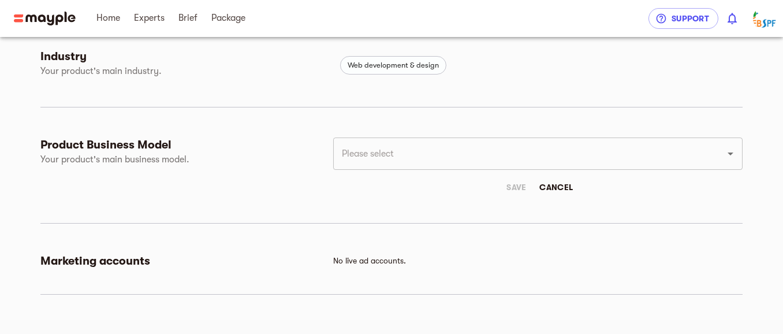
click at [548, 188] on span "Cancel" at bounding box center [555, 187] width 33 height 14
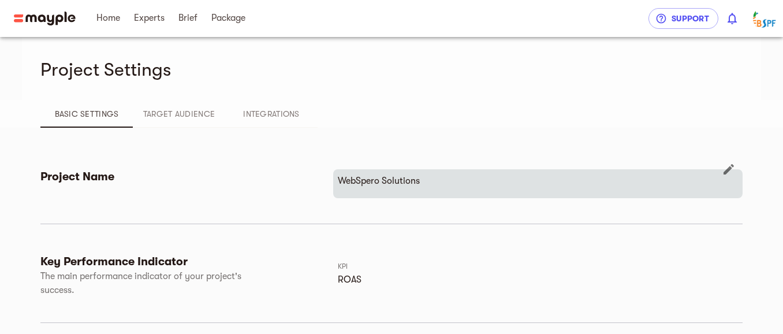
scroll to position [0, 0]
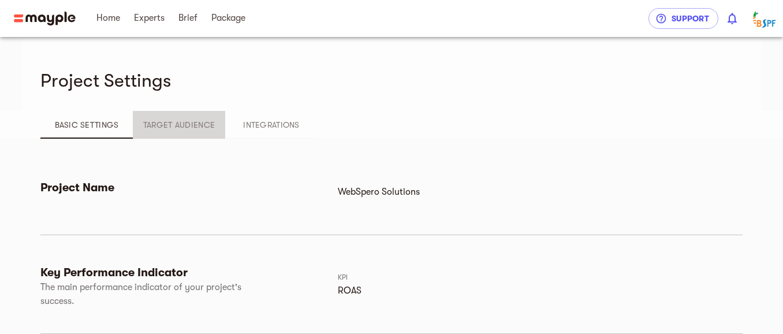
click at [165, 116] on button "Target Audience" at bounding box center [179, 125] width 92 height 28
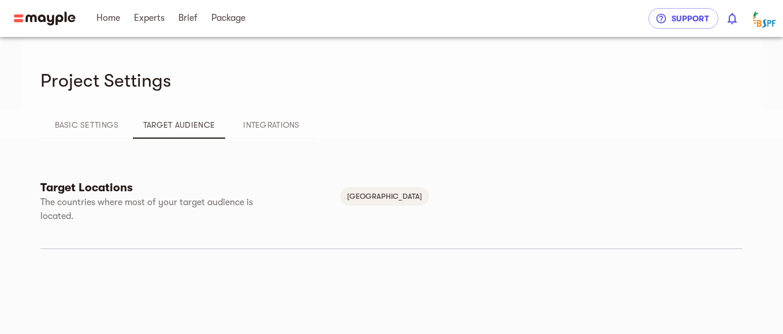
click at [269, 121] on span "Integrations" at bounding box center [271, 125] width 79 height 14
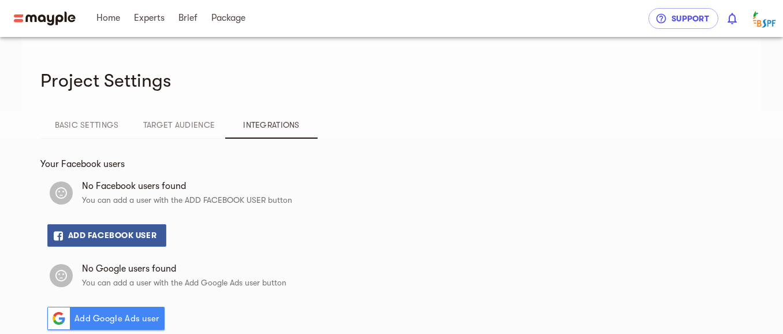
click at [35, 121] on div "Basic Settings Target Audience Integrations" at bounding box center [391, 125] width 739 height 28
click at [80, 125] on span "Basic Settings" at bounding box center [86, 125] width 79 height 14
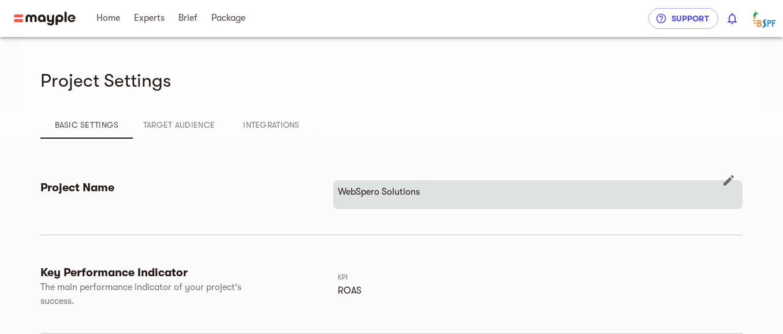
click at [725, 181] on icon "button" at bounding box center [729, 180] width 14 height 14
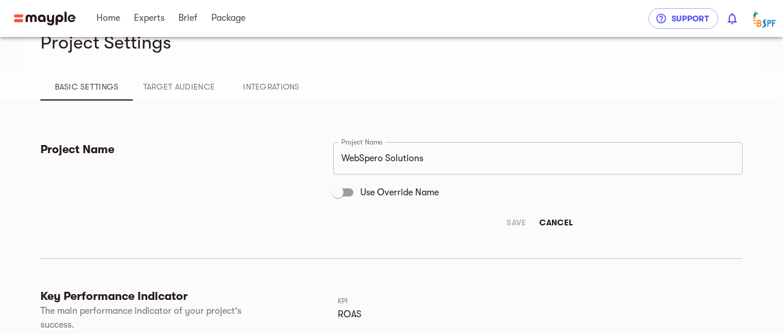
scroll to position [18, 0]
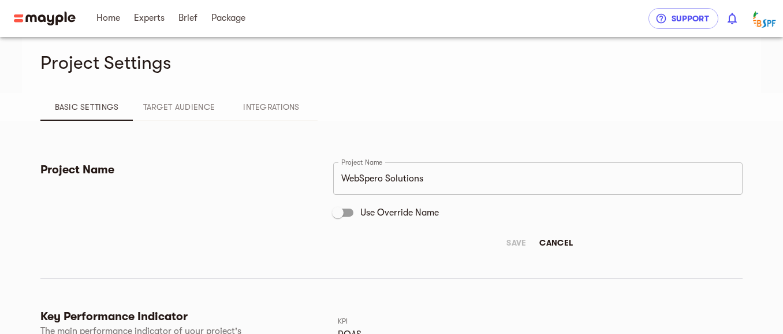
click at [404, 213] on span "Use Override Name" at bounding box center [399, 213] width 79 height 14
click at [371, 213] on input "Use Override Name" at bounding box center [338, 212] width 66 height 22
checkbox input "true"
click at [514, 244] on span "Save" at bounding box center [516, 243] width 28 height 14
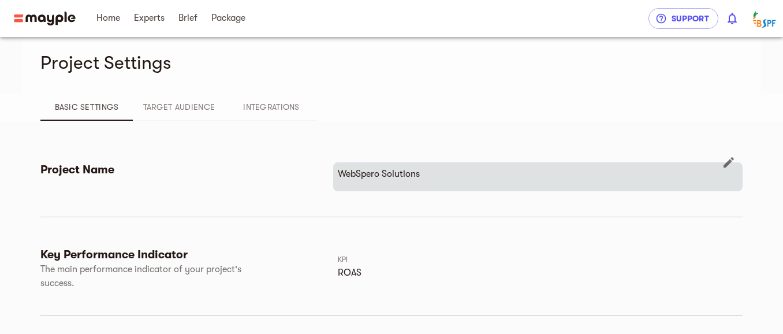
click at [730, 165] on icon "button" at bounding box center [729, 162] width 14 height 14
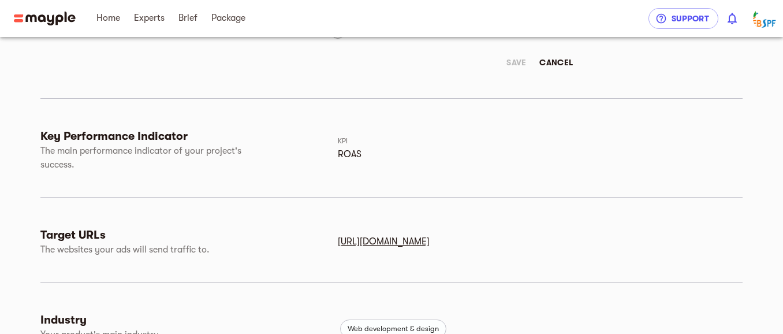
scroll to position [0, 0]
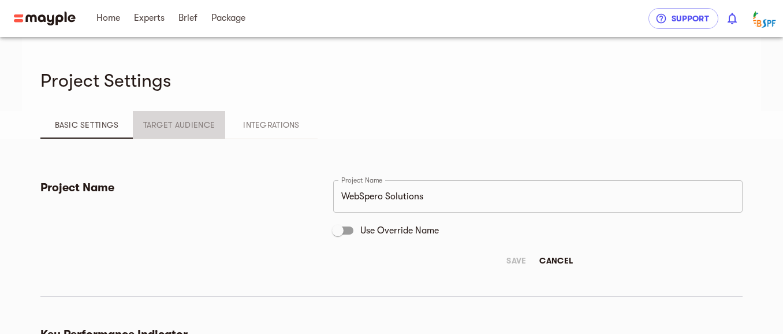
click at [180, 132] on button "Target Audience" at bounding box center [179, 125] width 92 height 28
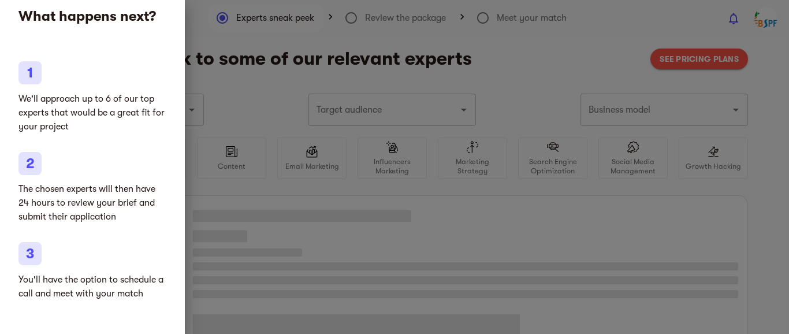
click at [270, 120] on div at bounding box center [394, 167] width 789 height 334
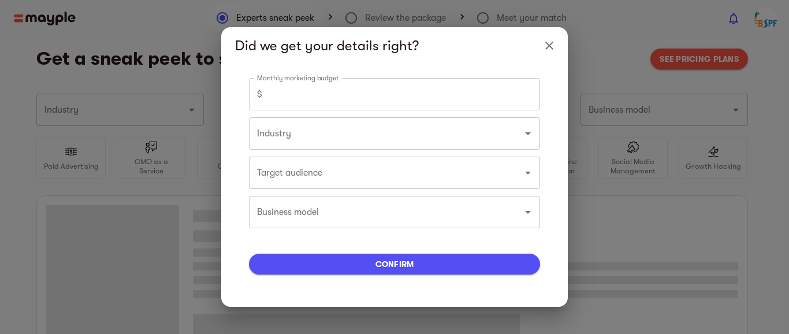
click at [540, 39] on button "Close" at bounding box center [549, 46] width 28 height 28
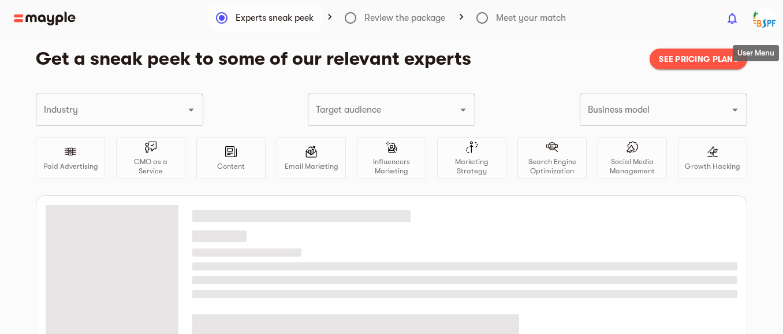
type input "Web development & design"
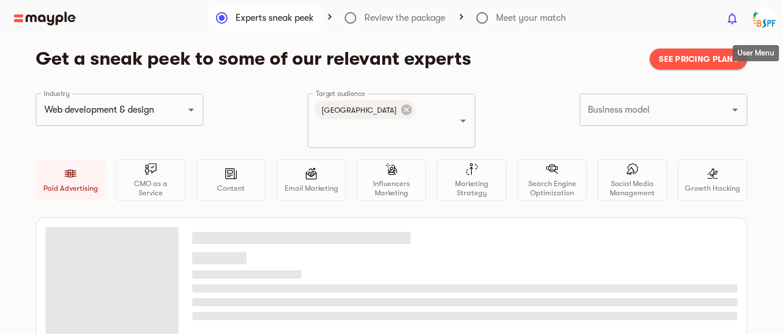
click at [758, 20] on img "button" at bounding box center [764, 18] width 23 height 23
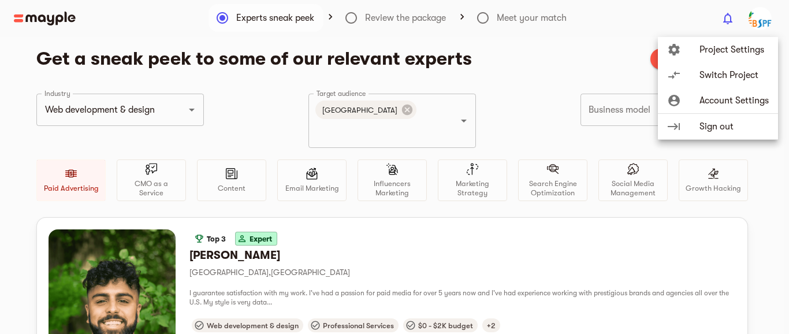
click at [721, 104] on span "Account Settings" at bounding box center [733, 101] width 69 height 14
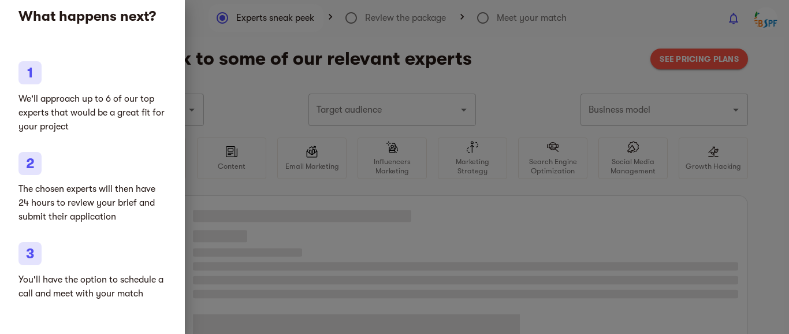
type input "Web development & design"
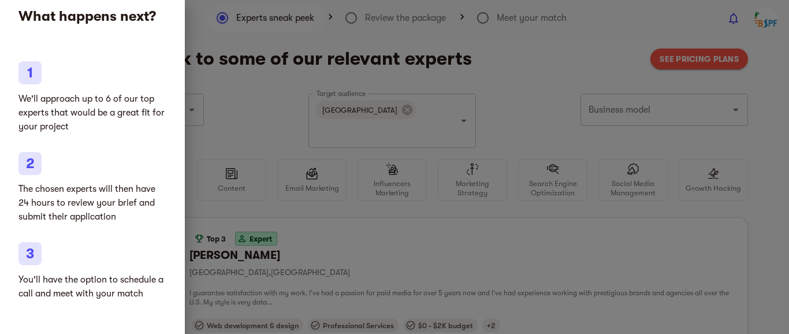
click at [249, 50] on div at bounding box center [394, 167] width 789 height 334
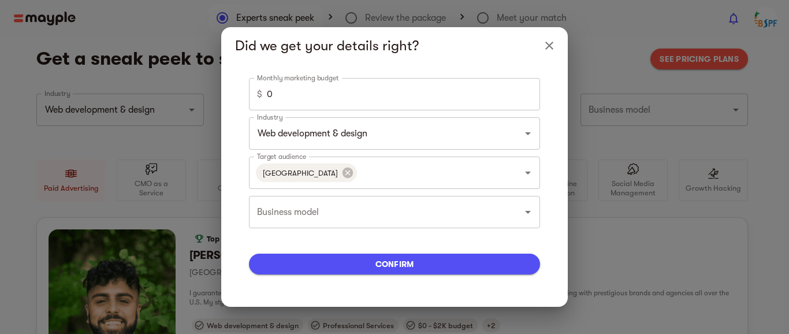
click at [247, 111] on div "Monthly marketing budget $ 0 Monthly marketing budget Industry Web development …" at bounding box center [394, 185] width 319 height 215
click at [549, 48] on icon "Close" at bounding box center [549, 46] width 14 height 14
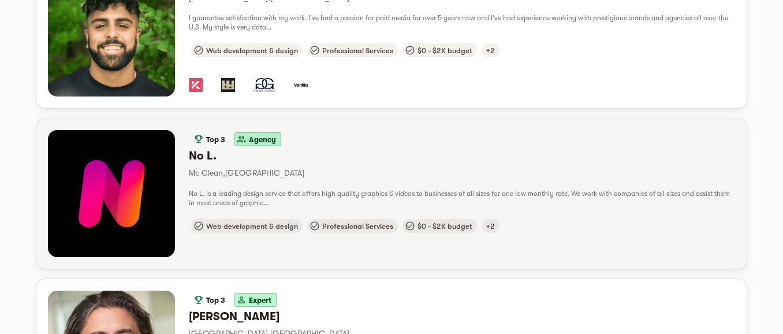
scroll to position [277, 0]
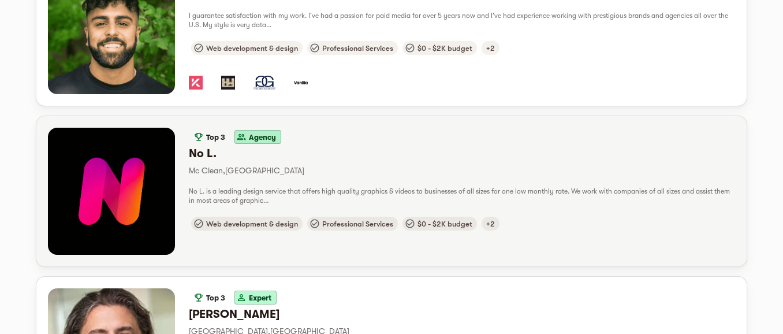
click at [322, 163] on p "Mc Clean , United States" at bounding box center [462, 170] width 546 height 14
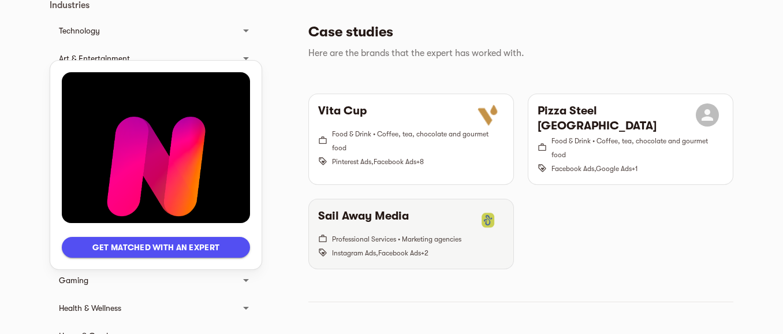
scroll to position [485, 0]
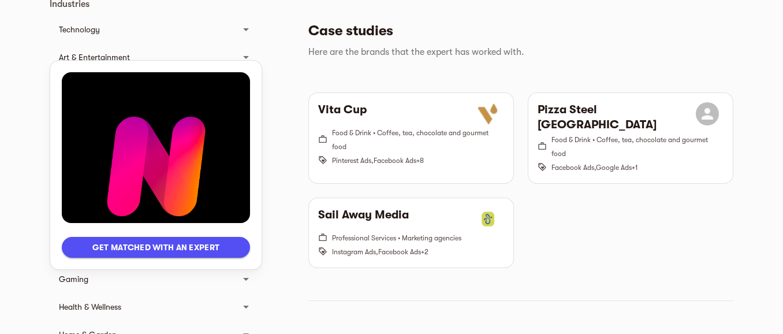
click at [592, 239] on div "Vita Cup Food & Drink • Coffee, tea, chocolate and gourmet food Pinterest Ads ,…" at bounding box center [520, 179] width 439 height 189
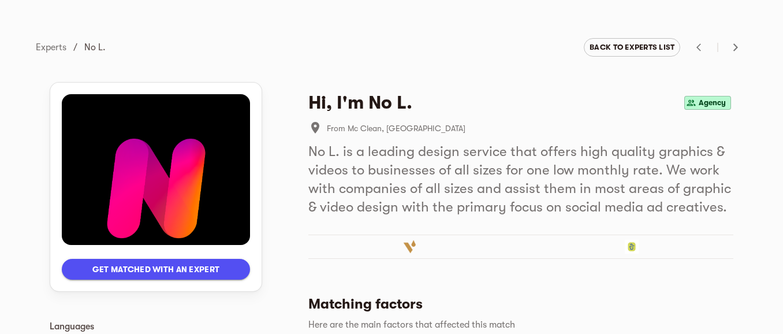
scroll to position [0, 0]
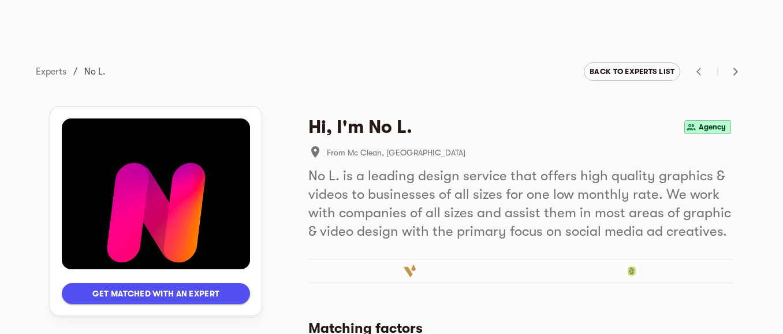
click at [700, 127] on span "Agency" at bounding box center [712, 127] width 36 height 14
click at [591, 119] on div "Hi, I'm No L. Agency" at bounding box center [520, 126] width 425 height 23
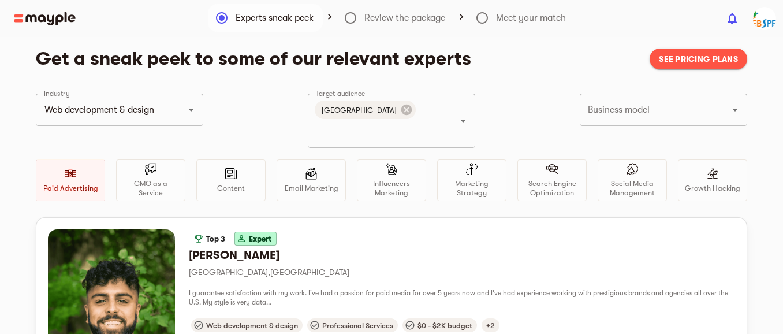
click at [766, 27] on img "button" at bounding box center [764, 18] width 23 height 23
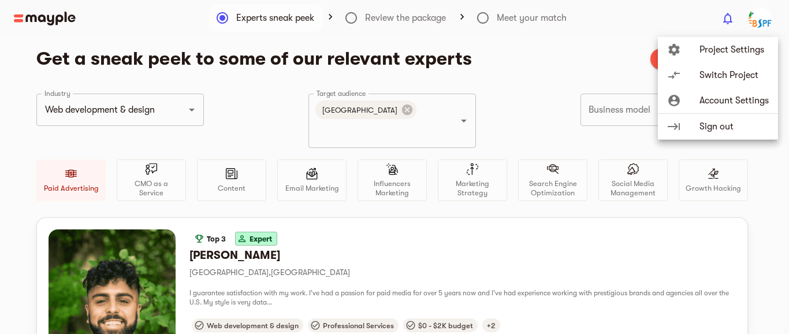
click at [742, 98] on span "Account Settings" at bounding box center [733, 101] width 69 height 14
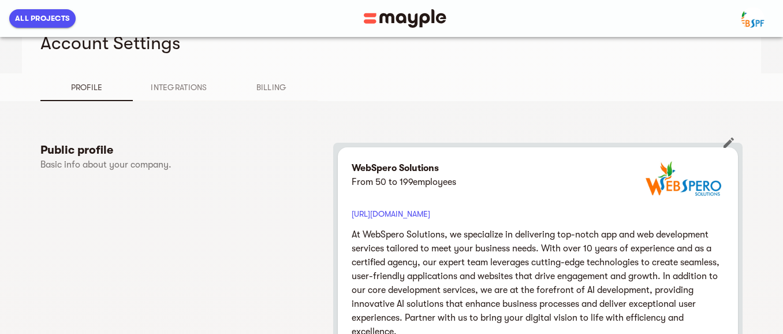
scroll to position [69, 0]
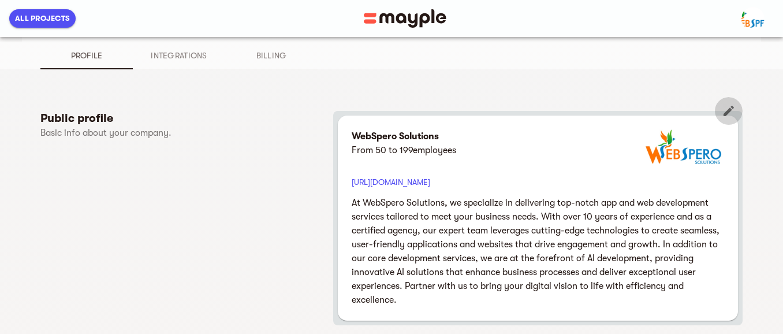
click at [725, 111] on icon "button" at bounding box center [729, 111] width 14 height 14
select select "FROM_50_TO_199"
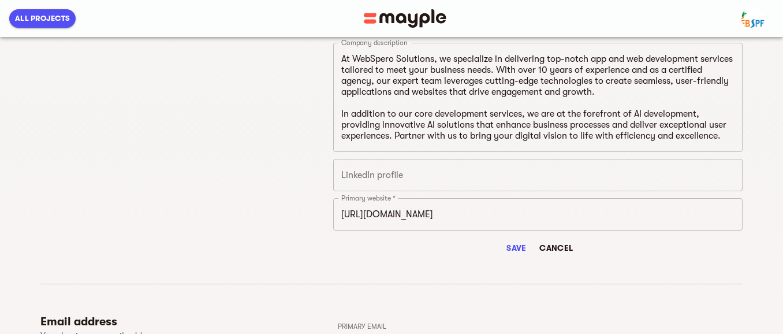
scroll to position [485, 0]
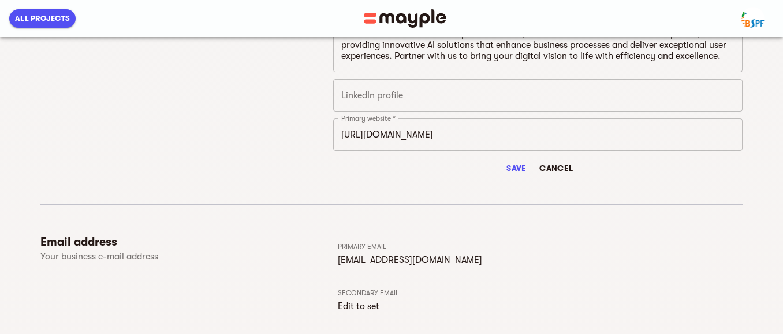
click at [409, 96] on input "text" at bounding box center [537, 95] width 409 height 32
click at [552, 165] on span "Cancel" at bounding box center [555, 168] width 33 height 14
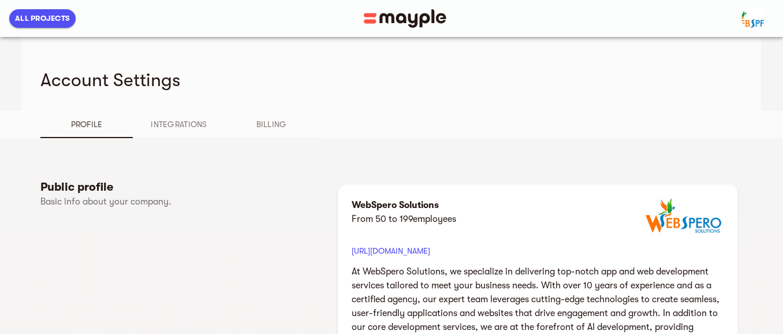
scroll to position [0, 0]
click at [190, 129] on span "Integrations" at bounding box center [179, 125] width 79 height 14
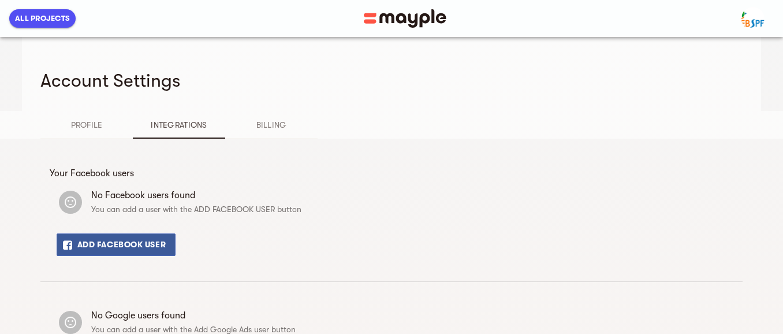
click at [109, 120] on span "Profile" at bounding box center [86, 125] width 79 height 14
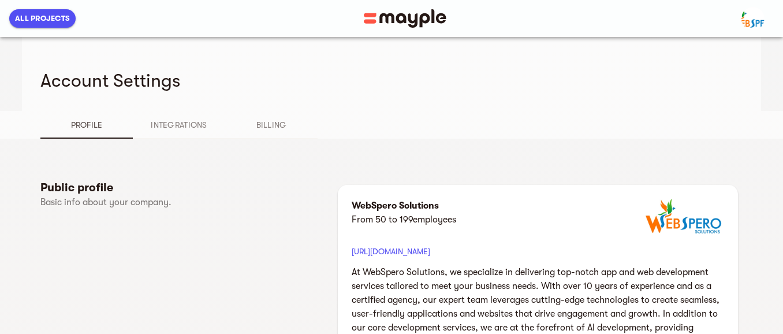
click at [260, 124] on span "Billing" at bounding box center [271, 125] width 79 height 14
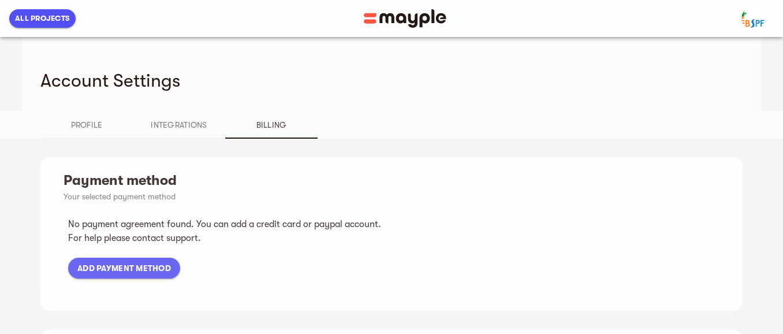
click at [156, 124] on span "Integrations" at bounding box center [179, 125] width 79 height 14
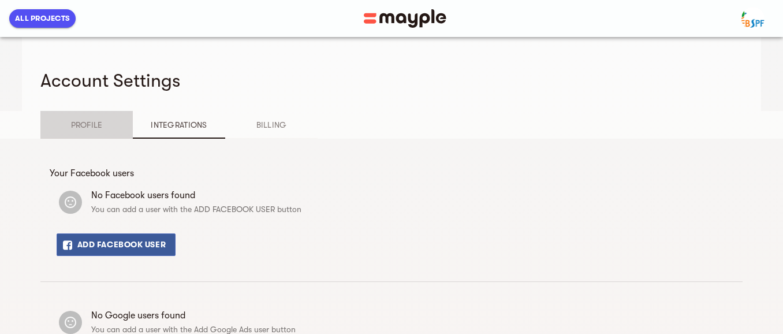
click at [80, 121] on span "Profile" at bounding box center [86, 125] width 79 height 14
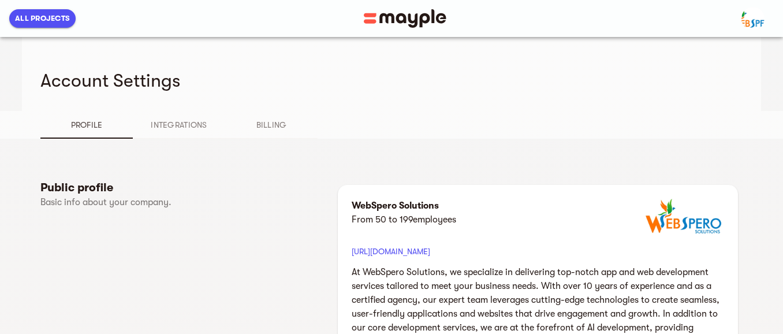
click at [735, 18] on button "button" at bounding box center [755, 18] width 42 height 37
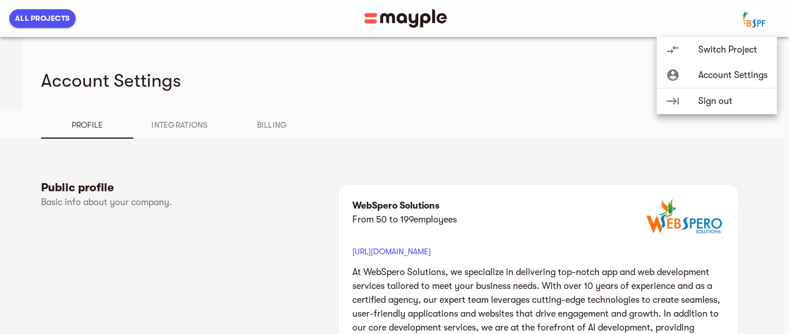
click at [721, 50] on span "Switch Project" at bounding box center [732, 50] width 69 height 14
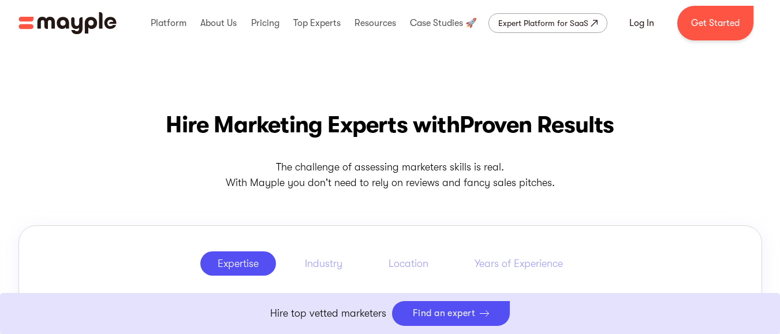
scroll to position [485, 0]
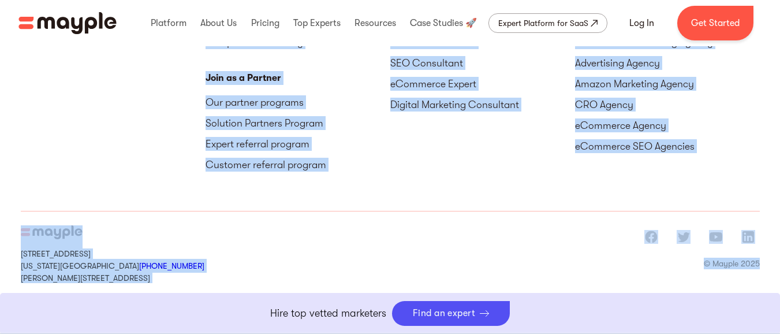
drag, startPoint x: 788, startPoint y: 165, endPoint x: 788, endPoint y: 352, distance: 187.1
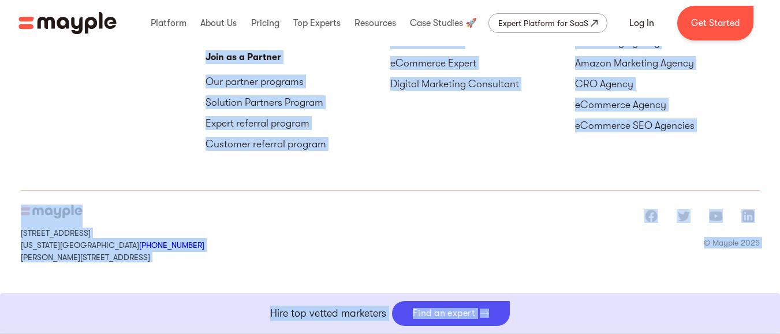
click at [457, 225] on div "[STREET_ADDRESS][US_STATE] +1 929-335-[STREET_ADDRESS][PERSON_NAME] © Mayple 20…" at bounding box center [390, 233] width 739 height 85
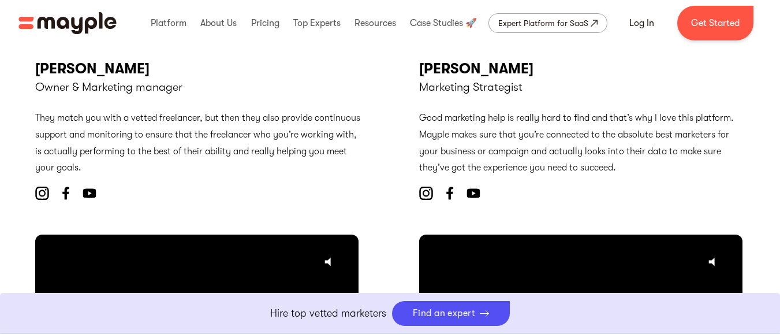
scroll to position [0, 0]
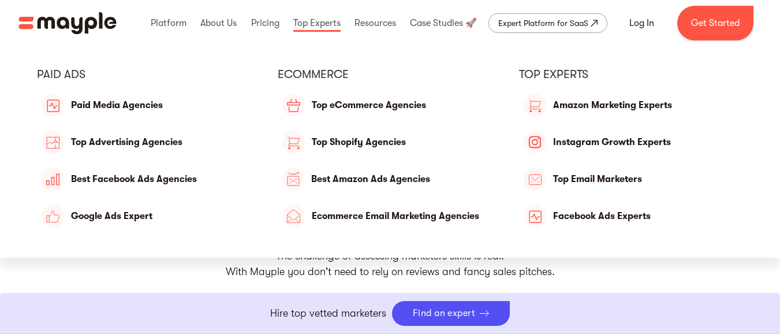
scroll to position [346, 0]
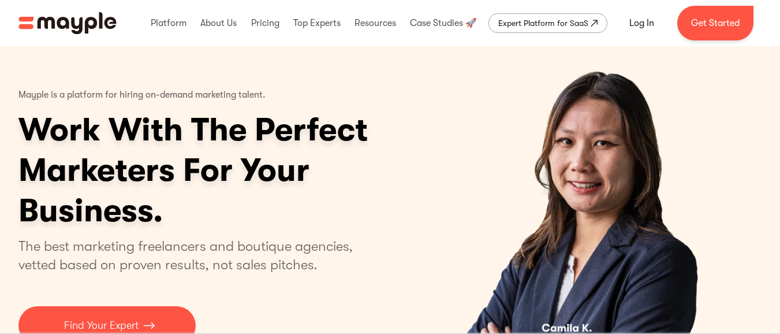
click at [61, 20] on img "home" at bounding box center [67, 23] width 98 height 22
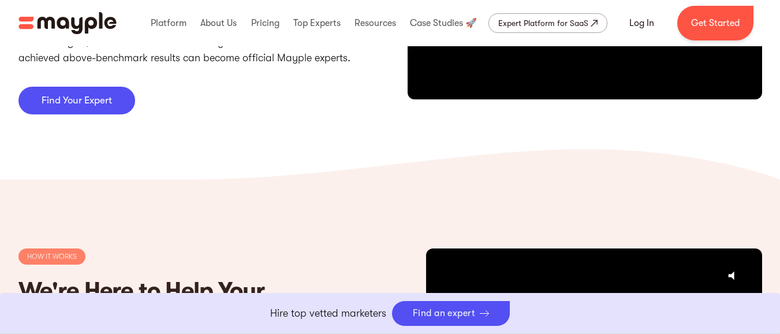
scroll to position [3187, 0]
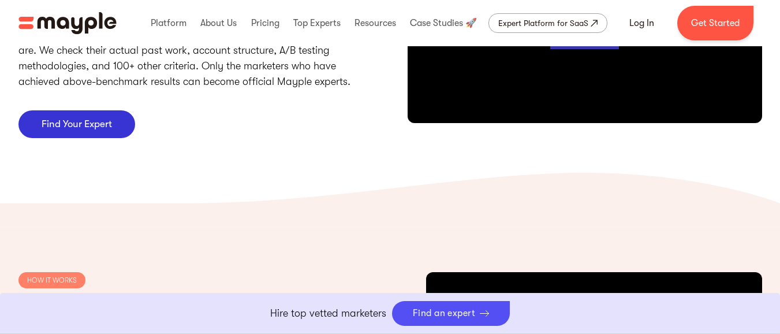
click at [83, 125] on p "Find Your Expert" at bounding box center [77, 124] width 70 height 10
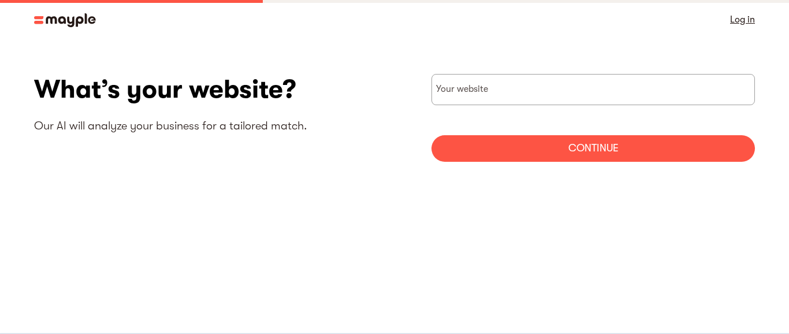
click at [307, 204] on body "By continuing to use this site you agree to our Cookie Policy Got it Log in Wha…" at bounding box center [394, 167] width 789 height 334
click at [42, 21] on img at bounding box center [65, 20] width 62 height 14
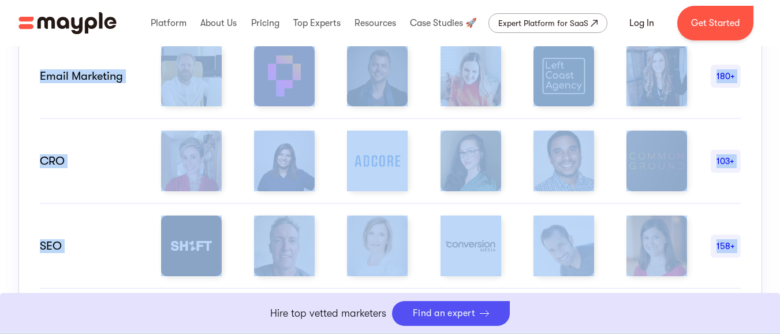
drag, startPoint x: 788, startPoint y: 20, endPoint x: 788, endPoint y: 90, distance: 70.4
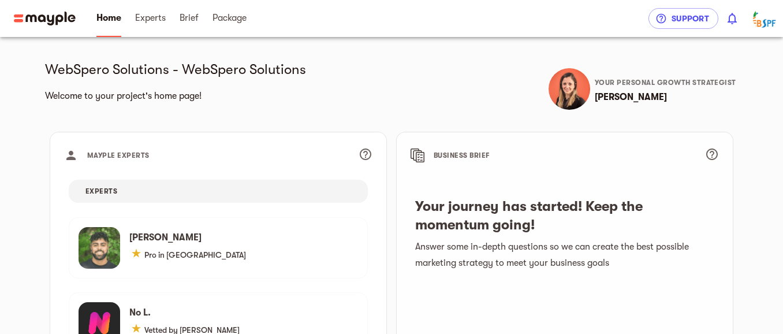
click at [415, 155] on img at bounding box center [417, 155] width 14 height 14
click at [472, 208] on h5 "Your journey has started! Keep the momentum going!" at bounding box center [564, 215] width 299 height 37
click at [112, 72] on h5 "WebSpero Solutions - WebSpero Solutions" at bounding box center [216, 69] width 342 height 18
click at [160, 68] on h5 "WebSpero Solutions - WebSpero Solutions" at bounding box center [216, 69] width 342 height 18
click at [618, 94] on h6 "[PERSON_NAME]" at bounding box center [669, 97] width 148 height 16
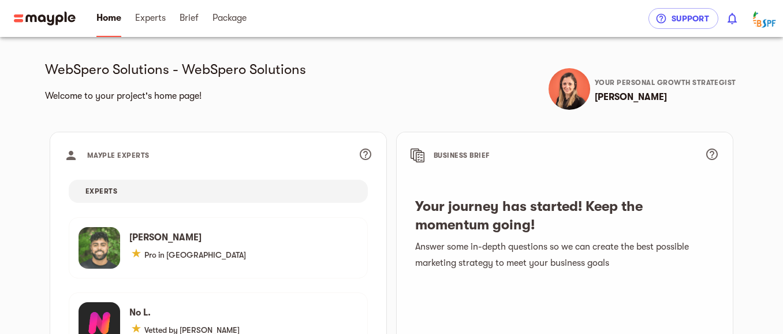
click at [658, 89] on h6 "[PERSON_NAME]" at bounding box center [669, 97] width 148 height 16
click at [770, 20] on img "button" at bounding box center [764, 18] width 23 height 23
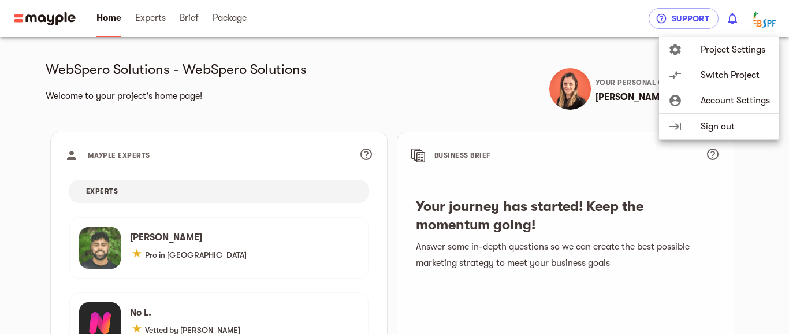
click at [719, 49] on span "Project Settings" at bounding box center [734, 50] width 69 height 14
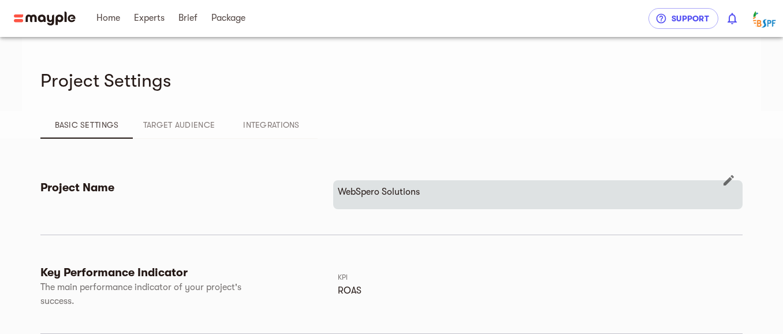
click at [415, 195] on p "WebSpero Solutions" at bounding box center [538, 192] width 400 height 14
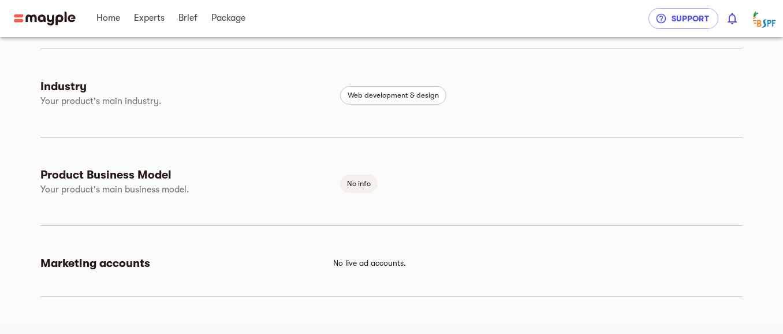
scroll to position [372, 0]
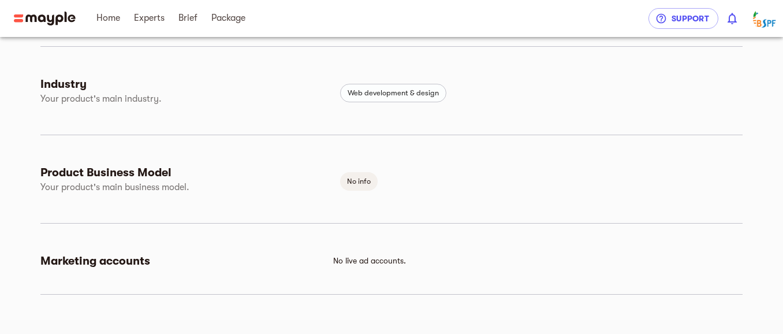
click at [357, 264] on span "No live ad accounts." at bounding box center [369, 260] width 73 height 9
click at [380, 264] on span "No live ad accounts." at bounding box center [369, 260] width 73 height 9
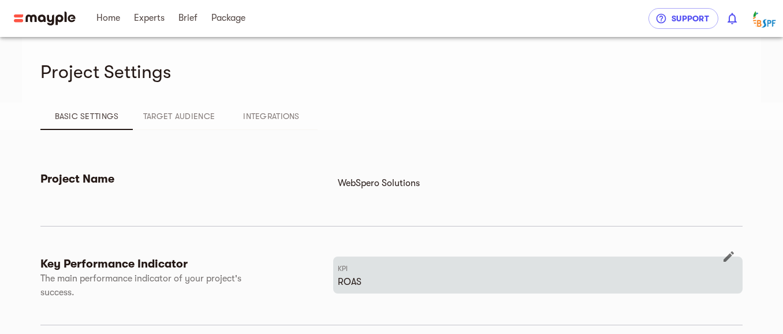
scroll to position [0, 0]
